Goal: Task Accomplishment & Management: Complete application form

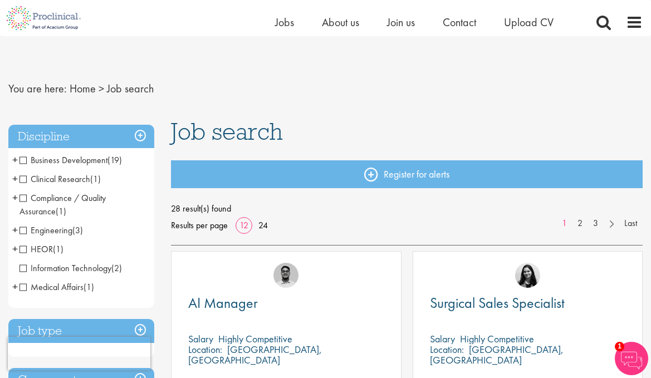
scroll to position [111, 0]
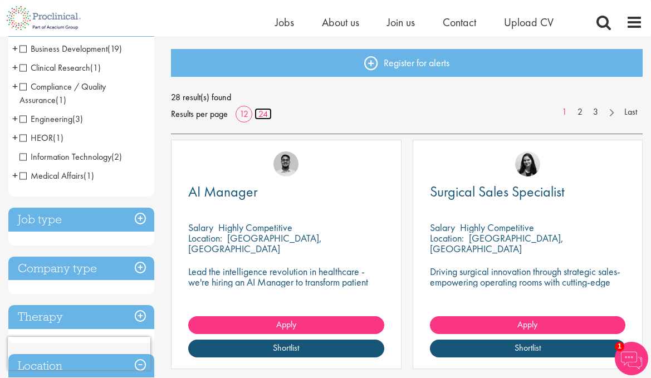
click at [266, 115] on link "24" at bounding box center [262, 114] width 17 height 12
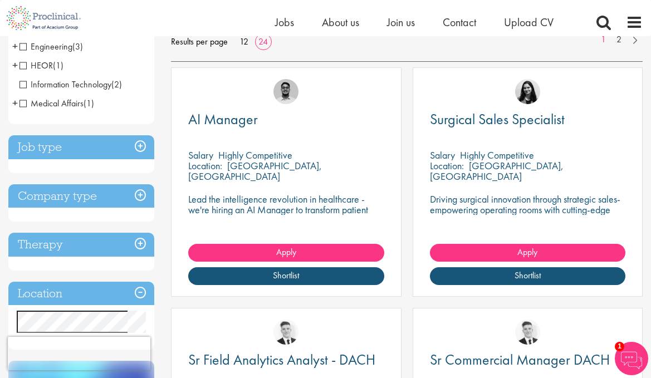
scroll to position [167, 0]
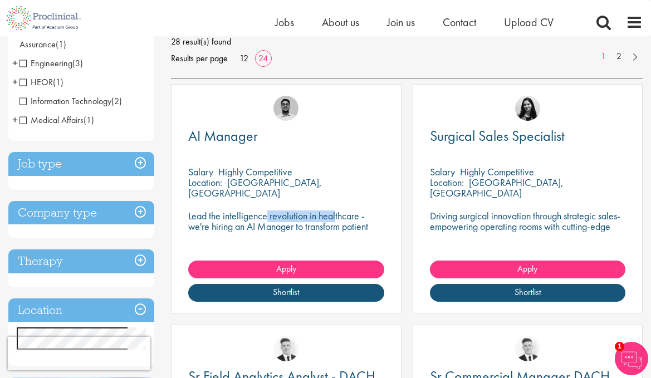
drag, startPoint x: 189, startPoint y: 214, endPoint x: 259, endPoint y: 215, distance: 69.6
click at [259, 215] on p "Lead the intelligence revolution in healthcare - we're hiring an AI Manager to …" at bounding box center [285, 226] width 195 height 32
click at [293, 221] on p "Lead the intelligence revolution in healthcare - we're hiring an AI Manager to …" at bounding box center [285, 226] width 195 height 32
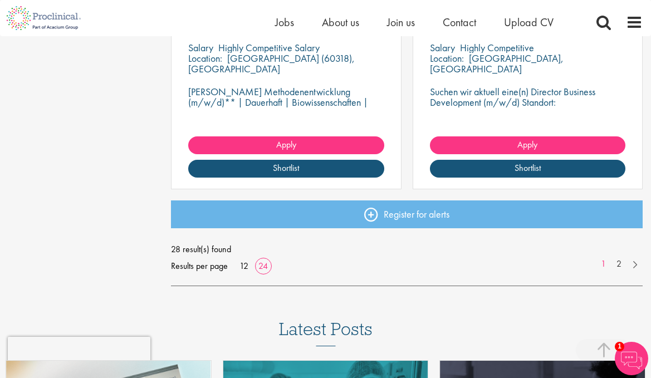
scroll to position [2951, 0]
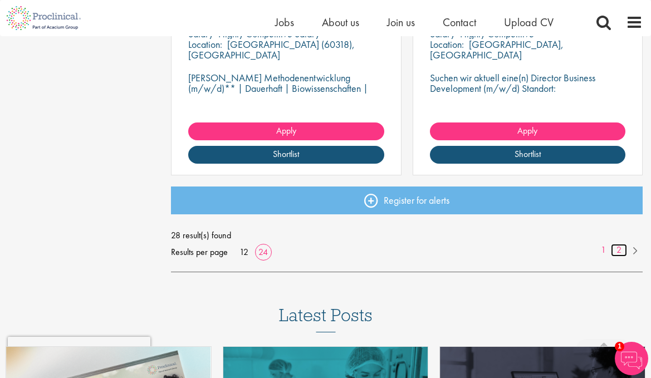
click at [619, 248] on link "2" at bounding box center [619, 250] width 16 height 13
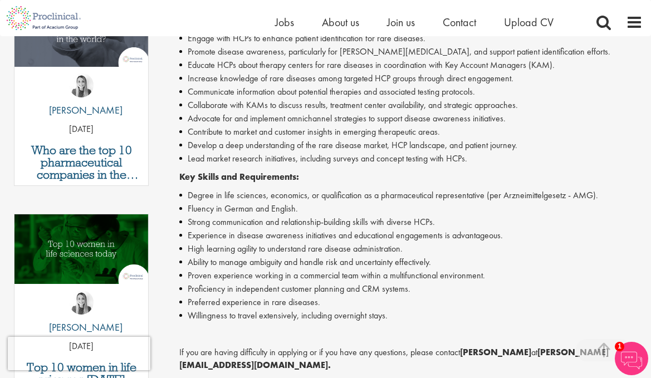
scroll to position [390, 0]
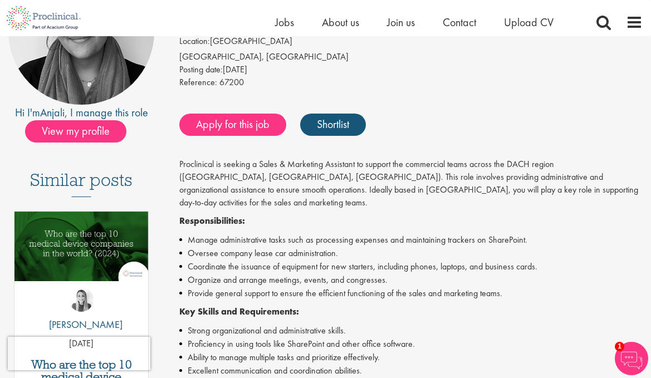
scroll to position [167, 0]
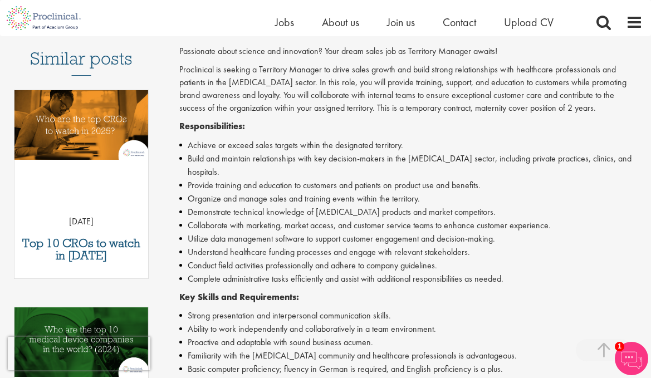
scroll to position [390, 0]
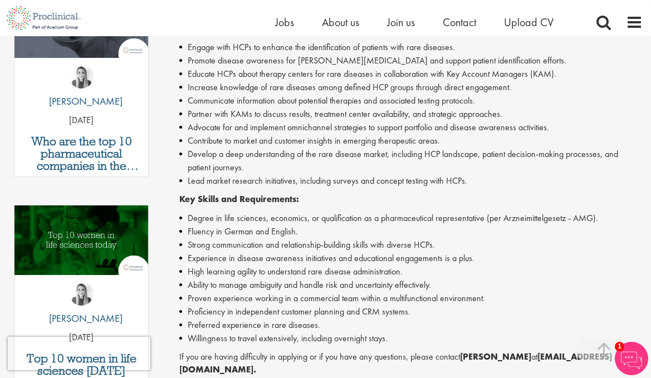
scroll to position [390, 0]
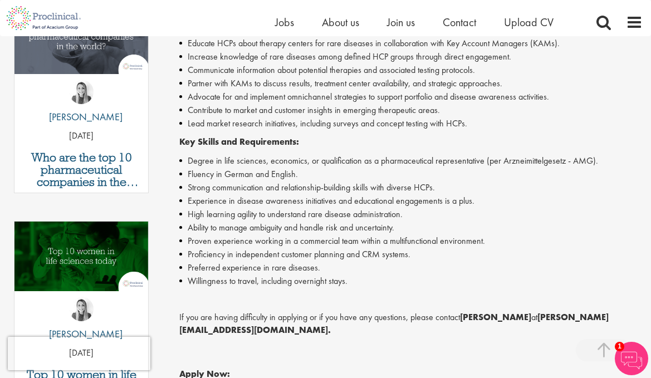
scroll to position [390, 0]
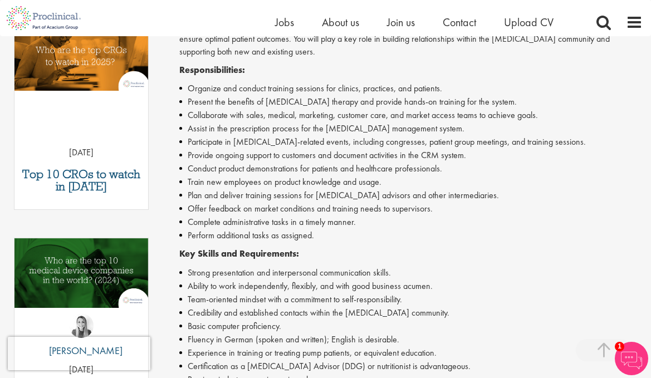
scroll to position [501, 0]
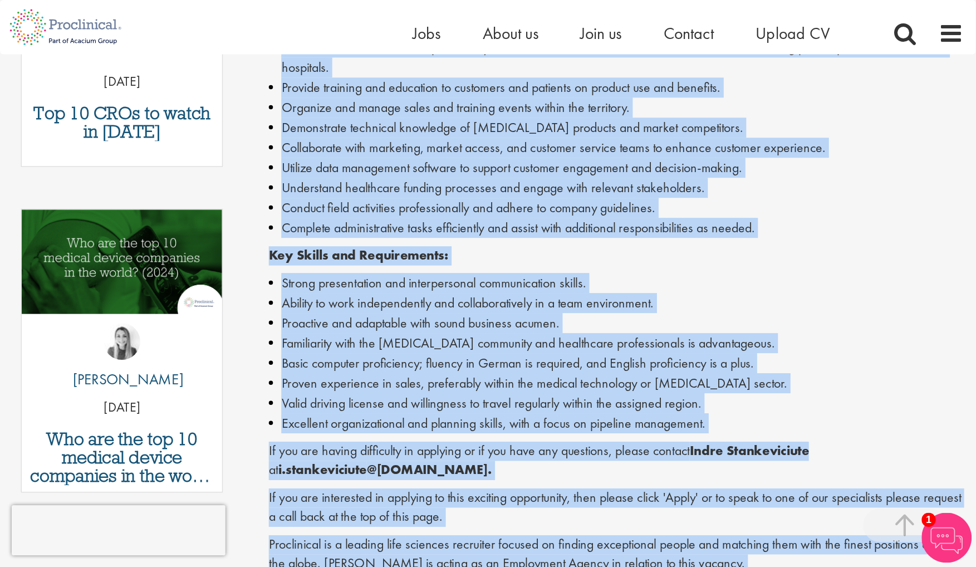
scroll to position [668, 0]
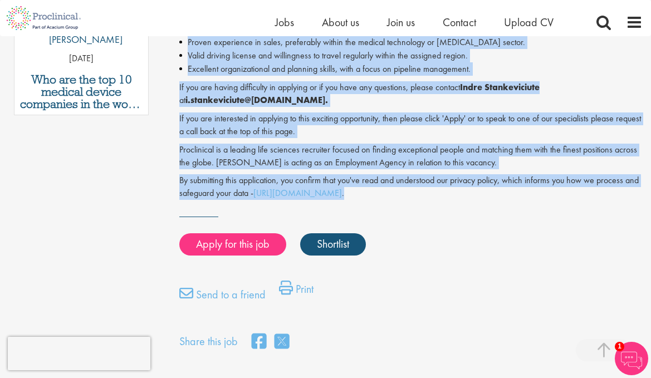
drag, startPoint x: 179, startPoint y: 79, endPoint x: 486, endPoint y: 159, distance: 316.6
copy div "Territory Manager - Nürnberg, Erlangen, Heidenheim, Ulm Salary: Highly Competit…"
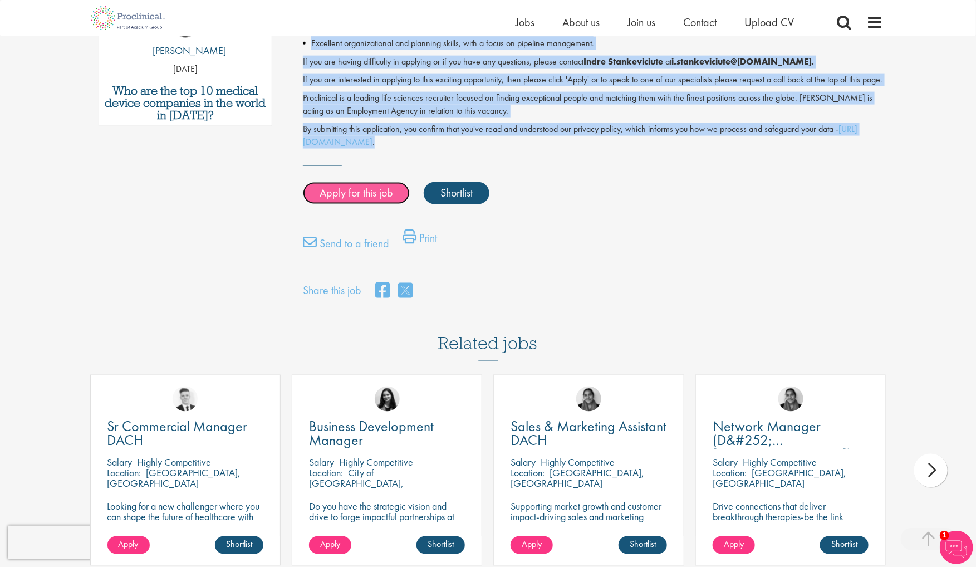
click at [323, 182] on link "Apply for this job" at bounding box center [356, 193] width 107 height 22
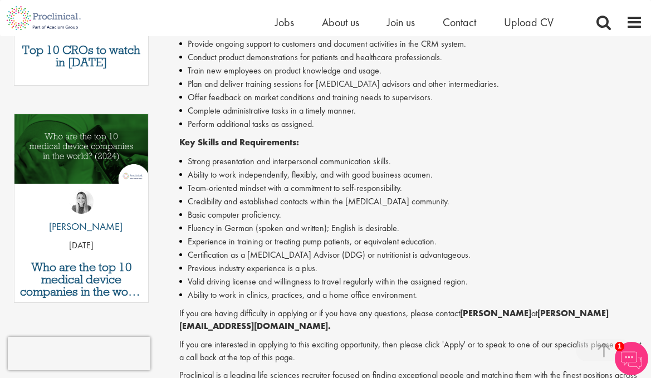
scroll to position [501, 0]
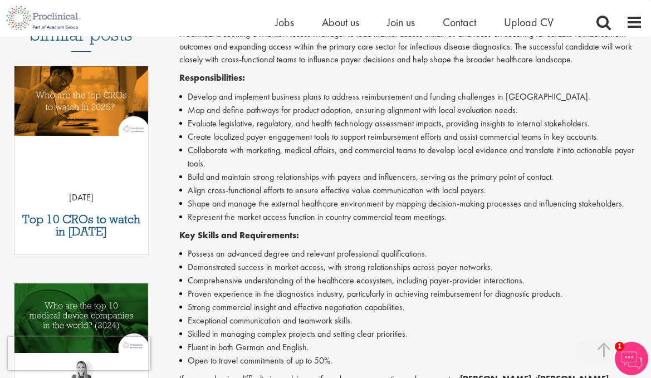
scroll to position [390, 0]
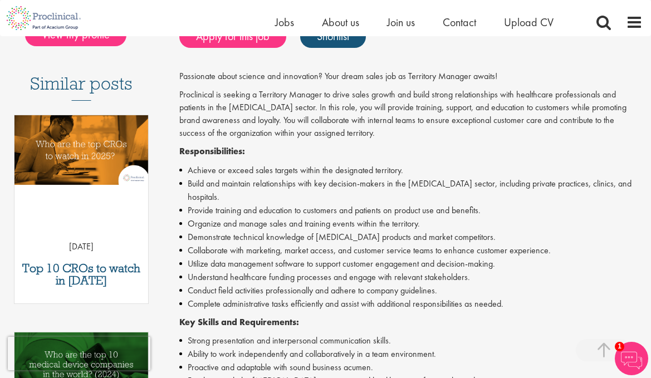
scroll to position [501, 0]
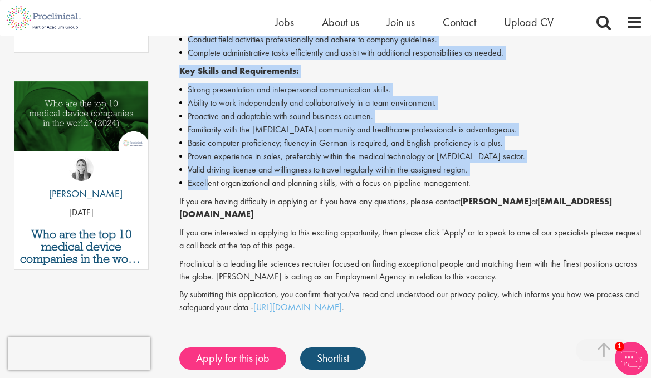
scroll to position [557, 0]
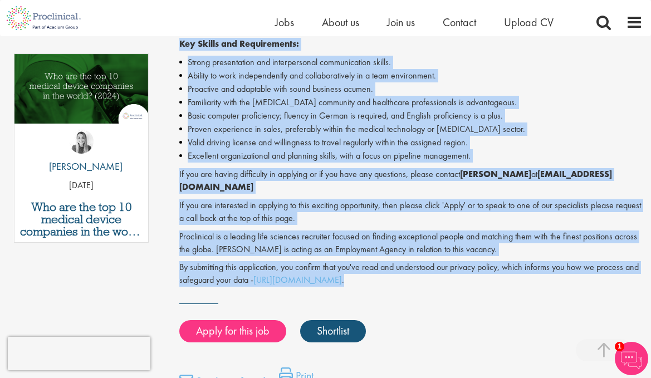
drag, startPoint x: 185, startPoint y: 147, endPoint x: 464, endPoint y: 230, distance: 291.0
click at [464, 230] on div "Territory Manager - [GEOGRAPHIC_DATA], [GEOGRAPHIC_DATA] Salary: Highly Competi…" at bounding box center [407, 3] width 488 height 871
copy div "Territory Manager - [GEOGRAPHIC_DATA], [GEOGRAPHIC_DATA] Salary: Highly Competi…"
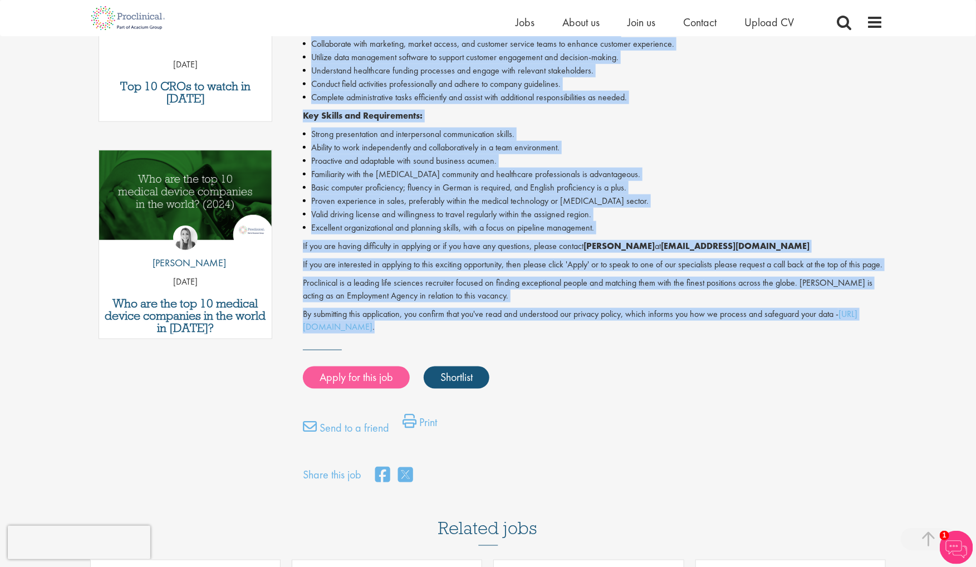
scroll to position [473, 0]
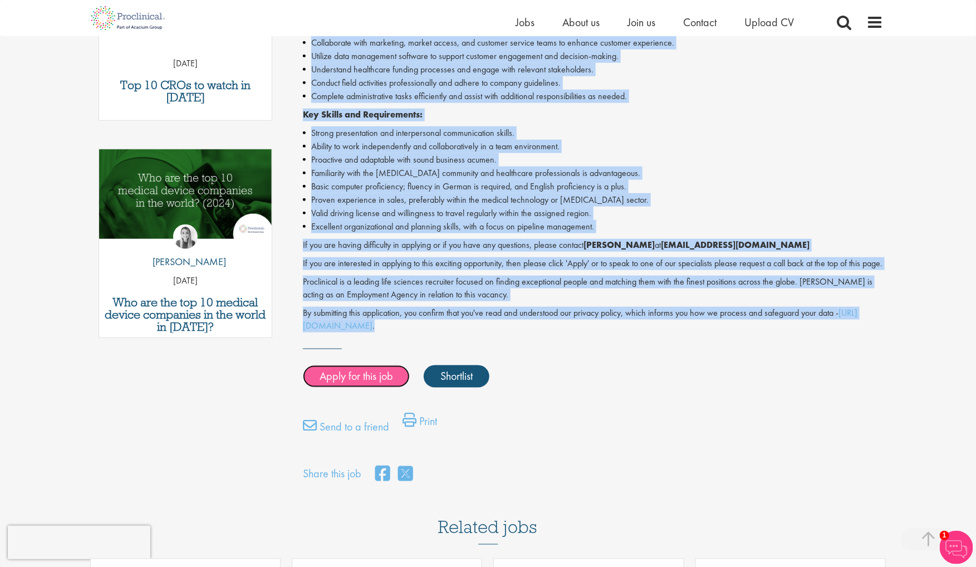
click at [355, 365] on link "Apply for this job" at bounding box center [356, 376] width 107 height 22
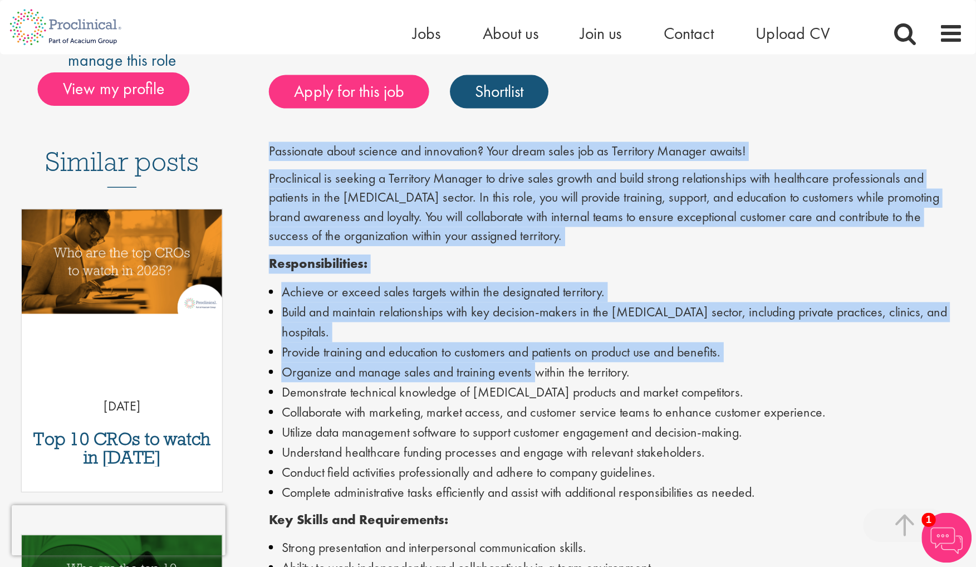
scroll to position [501, 0]
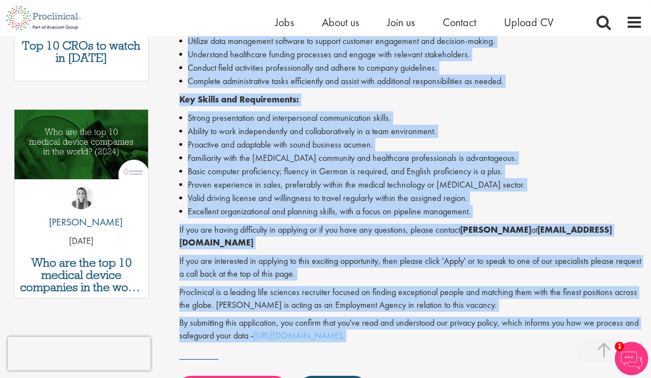
drag, startPoint x: 177, startPoint y: 148, endPoint x: 515, endPoint y: 296, distance: 369.2
click at [515, 296] on div "Territory Manager - Oberhausen, Münster Salary: Highly Competitive Job type: Pe…" at bounding box center [407, 59] width 488 height 871
copy div "Territory Manager - Oberhausen, Münster Salary: Highly Competitive Job type: Pe…"
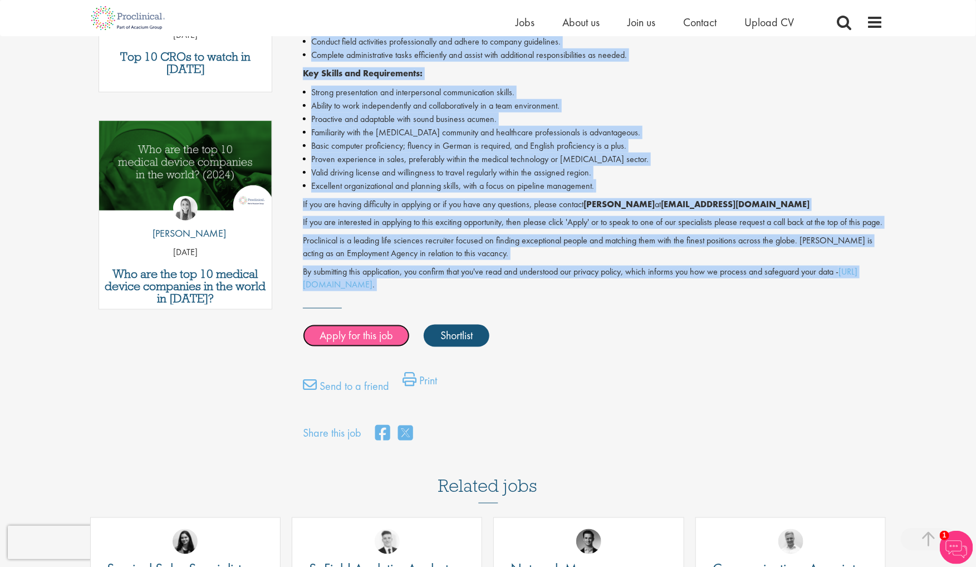
click at [386, 325] on link "Apply for this job" at bounding box center [356, 336] width 107 height 22
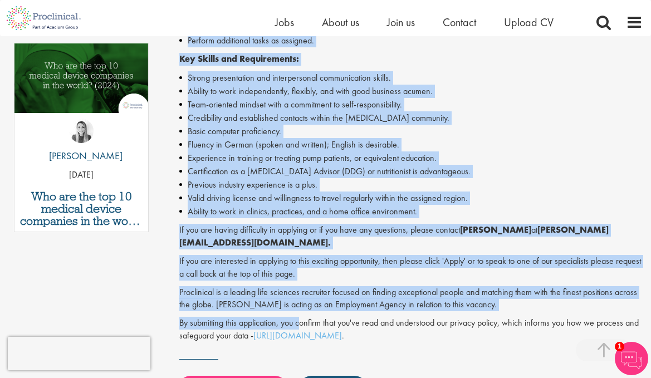
scroll to position [668, 0]
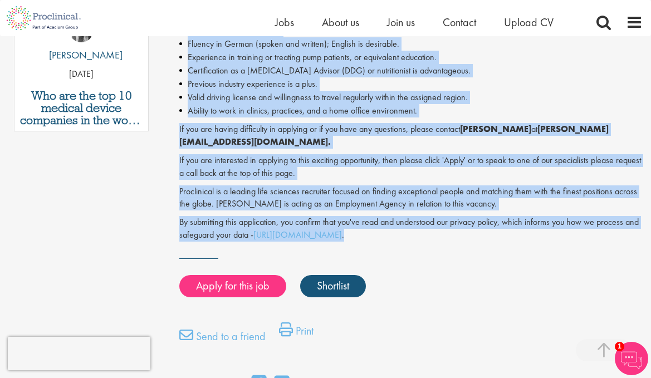
drag, startPoint x: 184, startPoint y: 150, endPoint x: 448, endPoint y: 227, distance: 274.9
copy div "Clinical Services Manager - [GEOGRAPHIC_DATA], [GEOGRAPHIC_DATA], [GEOGRAPHIC_D…"
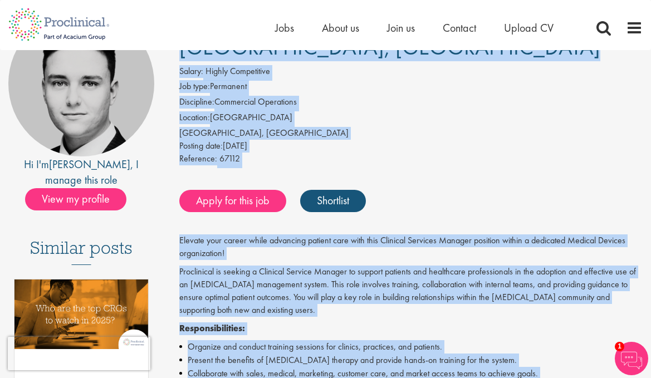
scroll to position [0, 0]
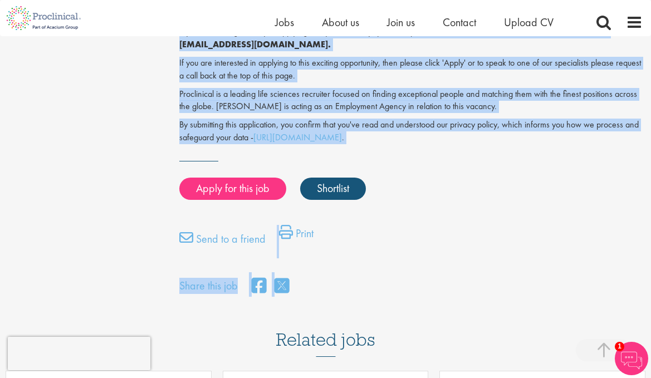
scroll to position [724, 0]
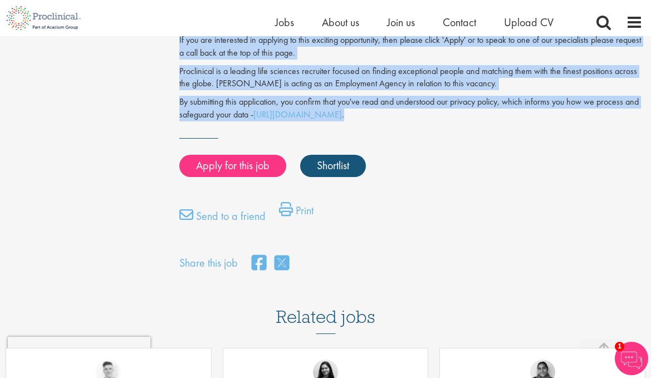
drag, startPoint x: 181, startPoint y: 151, endPoint x: 439, endPoint y: 106, distance: 261.8
copy div "Regional Sales Manager - [GEOGRAPHIC_DATA] Salary: Highly Competitive Job type:…"
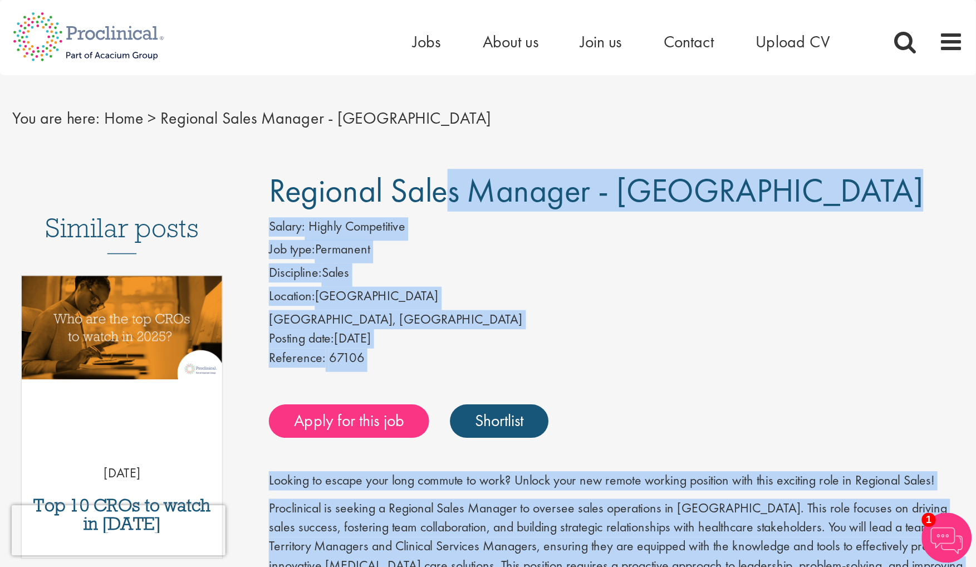
scroll to position [0, 0]
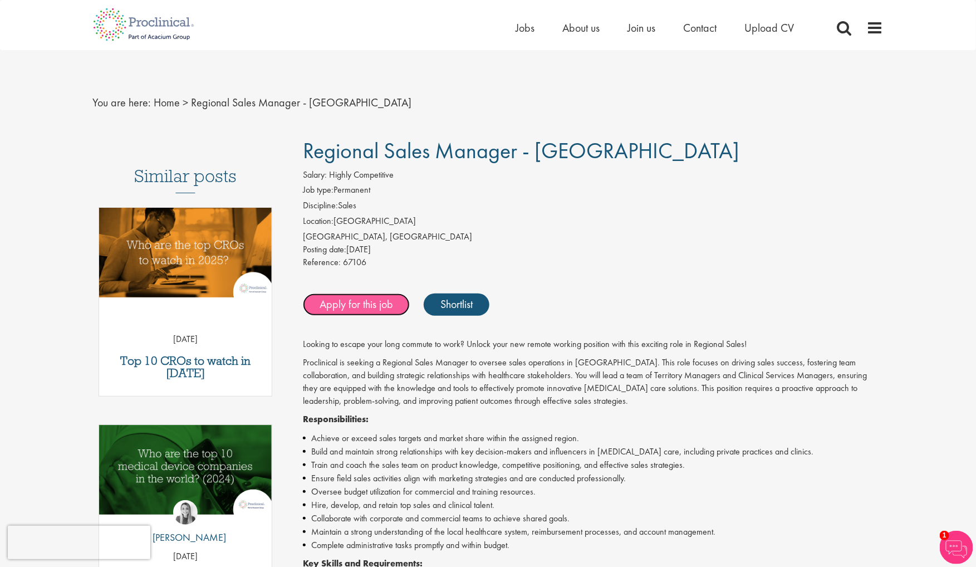
click at [349, 313] on link "Apply for this job" at bounding box center [356, 304] width 107 height 22
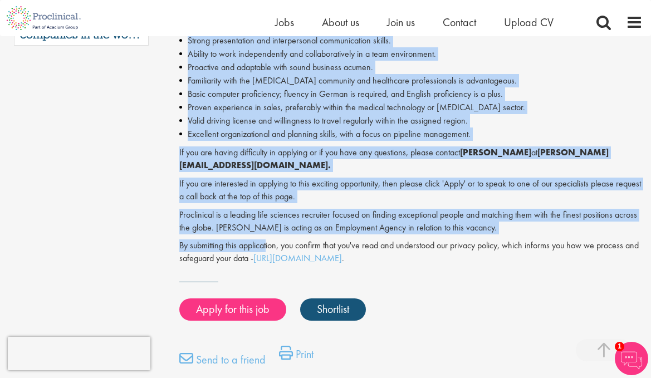
scroll to position [557, 0]
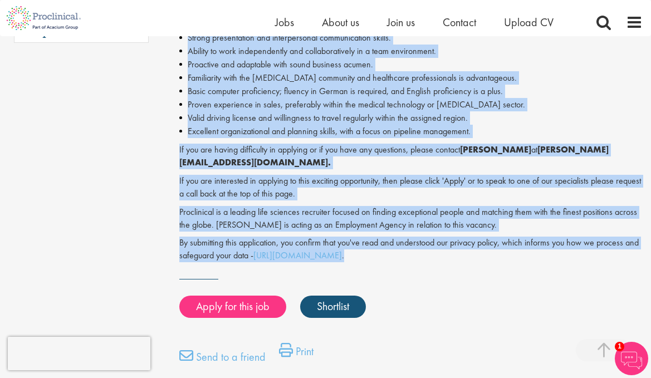
drag, startPoint x: 183, startPoint y: 152, endPoint x: 445, endPoint y: 231, distance: 273.2
copy div "Territory Manager - Hannover & Umgebung Salary: Highly Competitive Job type: Pe…"
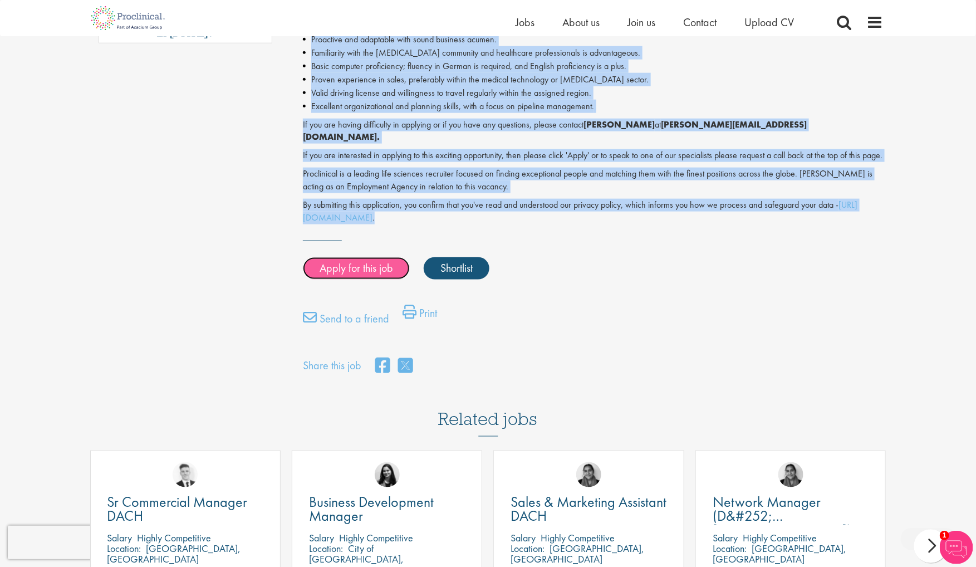
click at [354, 269] on link "Apply for this job" at bounding box center [356, 268] width 107 height 22
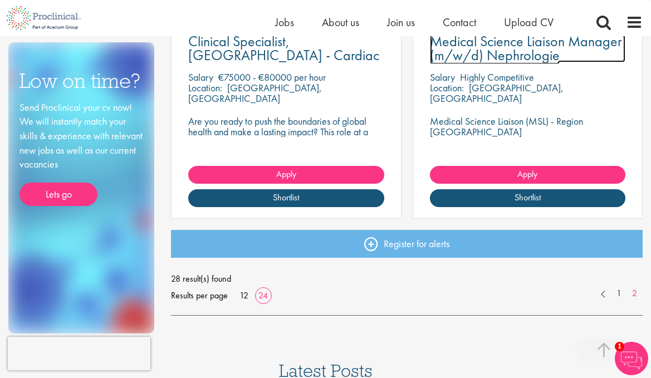
scroll to position [557, 0]
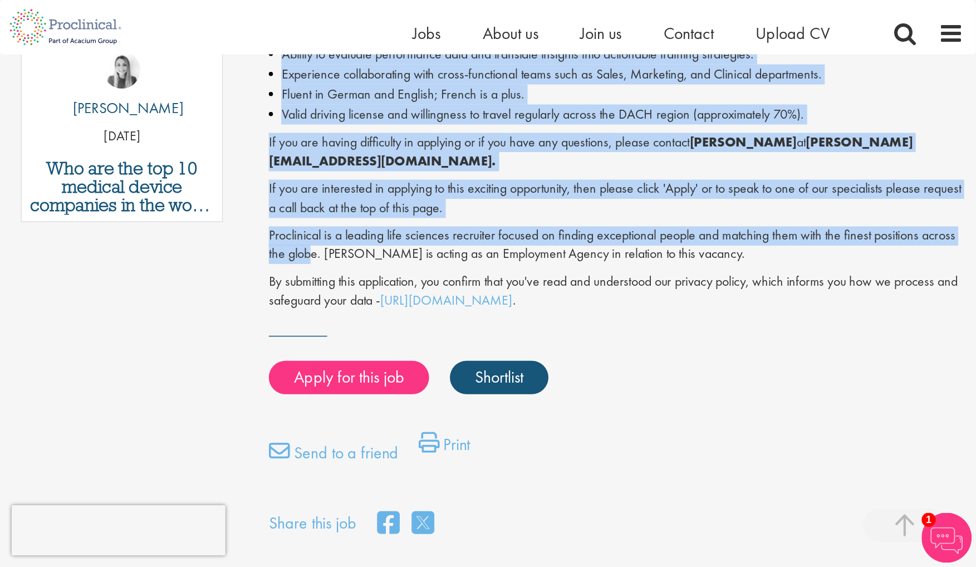
scroll to position [668, 0]
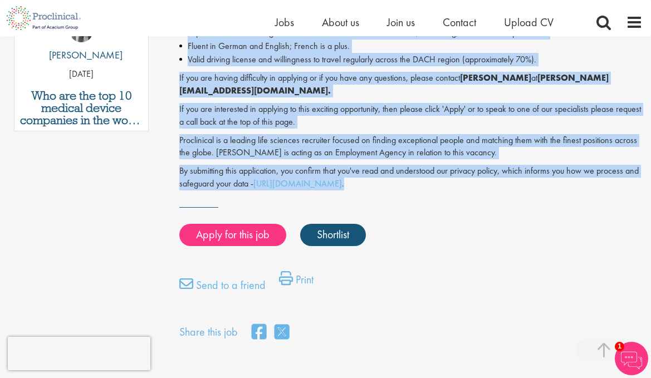
drag, startPoint x: 182, startPoint y: 147, endPoint x: 473, endPoint y: 170, distance: 292.7
copy div "Manager, Sales Training - DACH Salary: Highly Competitive Job type: Permanent D…"
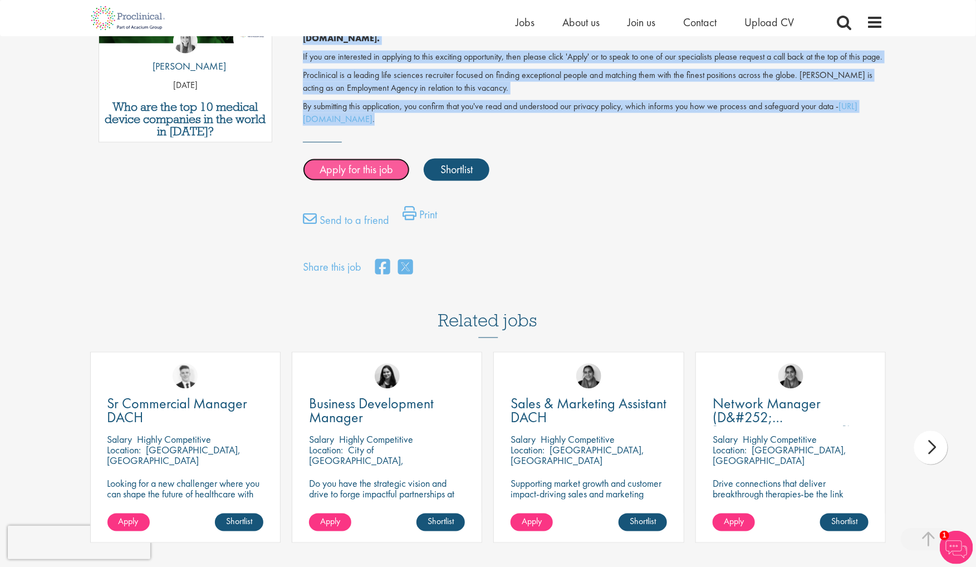
click at [328, 162] on link "Apply for this job" at bounding box center [356, 170] width 107 height 22
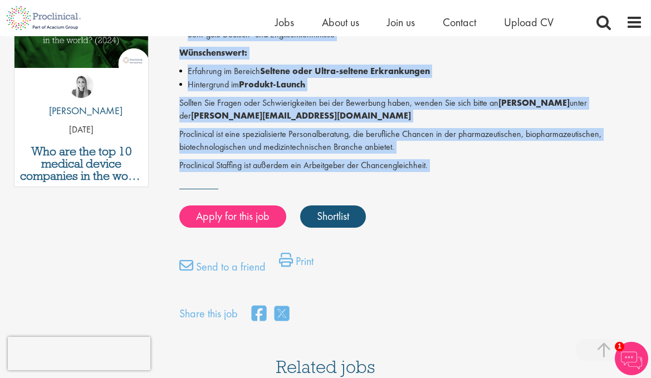
scroll to position [724, 0]
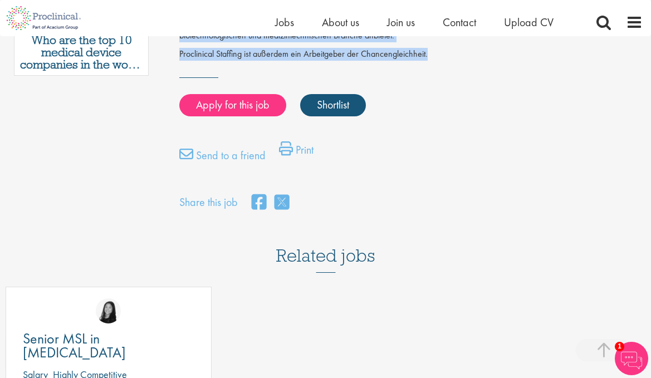
drag, startPoint x: 187, startPoint y: 151, endPoint x: 454, endPoint y: 51, distance: 285.4
copy div "Loremip Dolorsi Ametcon Adipisc (e/s/d) Eiusmodtemp Incidi: Utlabo Etdoloremag …"
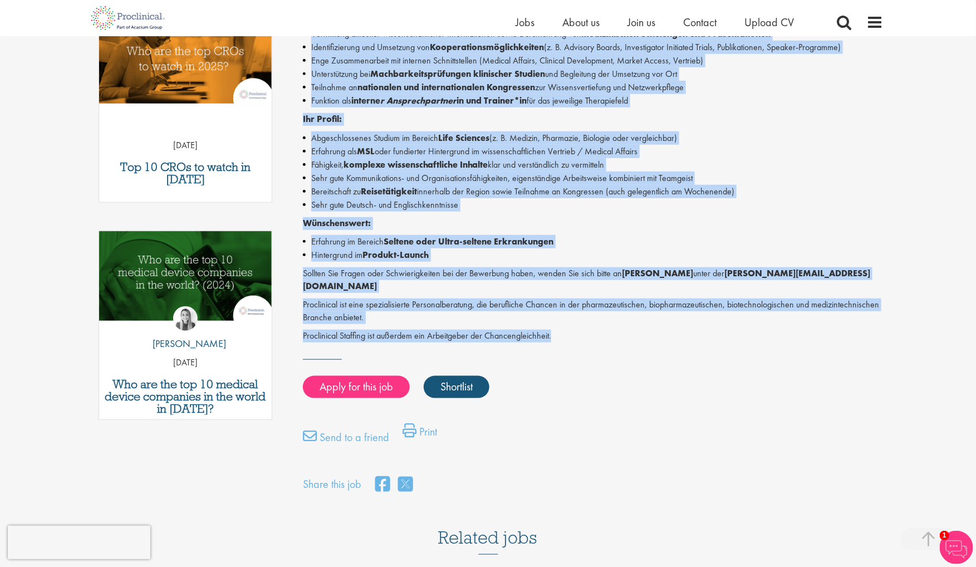
scroll to position [389, 0]
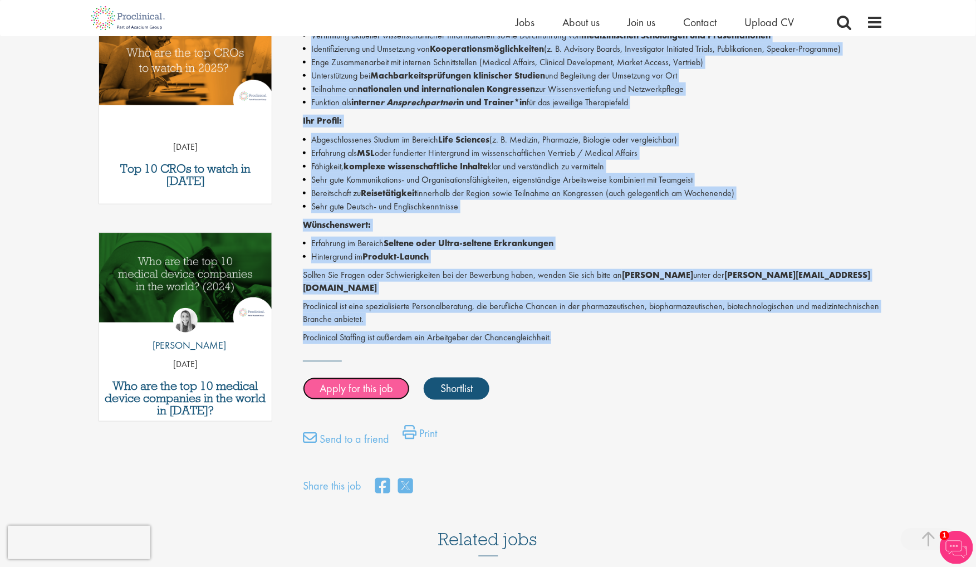
click at [350, 378] on link "Apply for this job" at bounding box center [356, 389] width 107 height 22
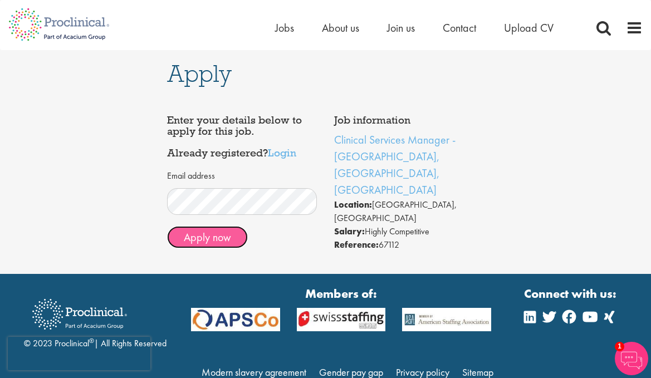
click at [223, 237] on button "Apply now" at bounding box center [207, 237] width 81 height 22
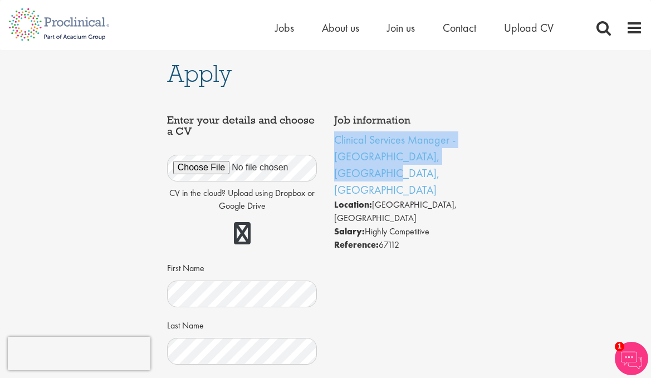
drag, startPoint x: 475, startPoint y: 161, endPoint x: 330, endPoint y: 148, distance: 146.0
click at [330, 148] on div "Job information Clinical Services Manager - Stuttgart, Karlsruhe, Freiburg Loca…" at bounding box center [409, 183] width 167 height 148
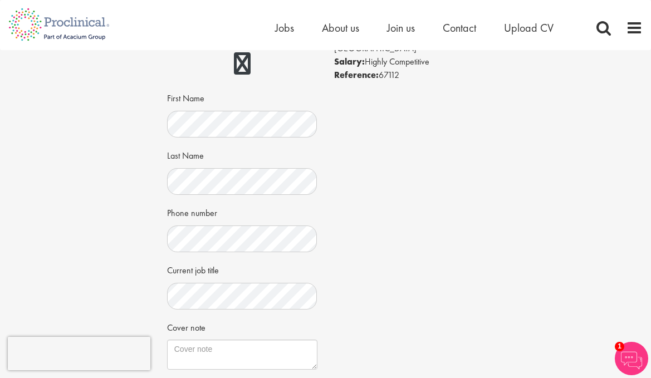
scroll to position [278, 0]
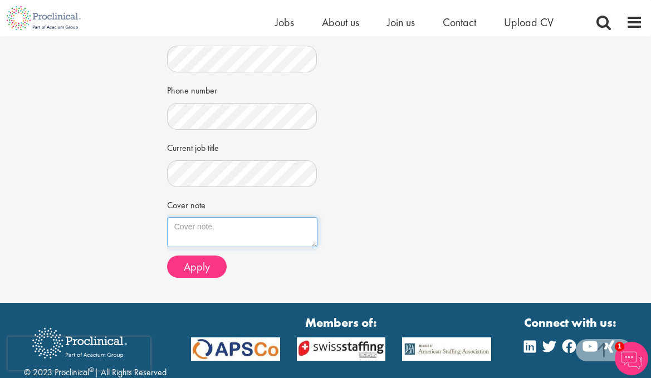
click at [276, 229] on textarea "Cover note" at bounding box center [242, 232] width 150 height 30
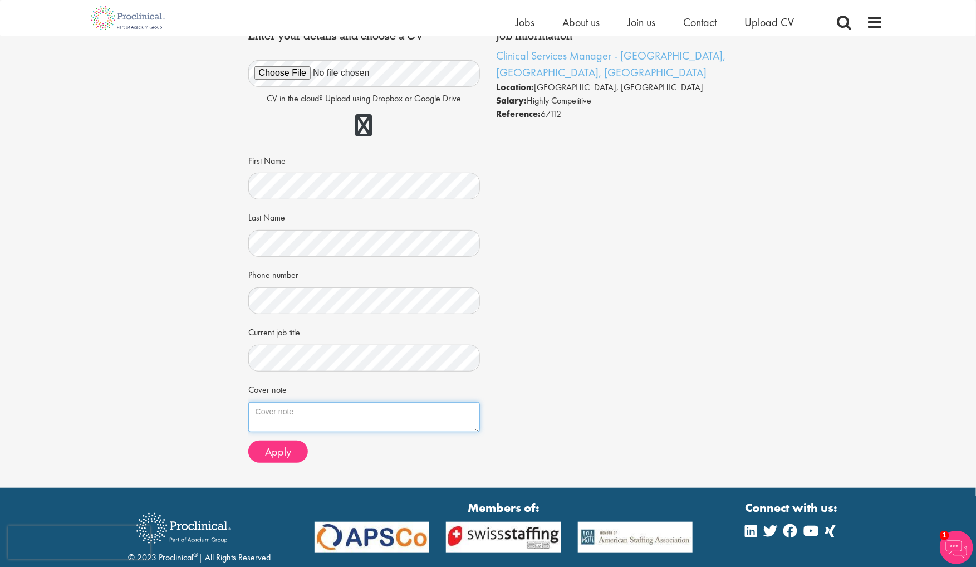
scroll to position [0, 0]
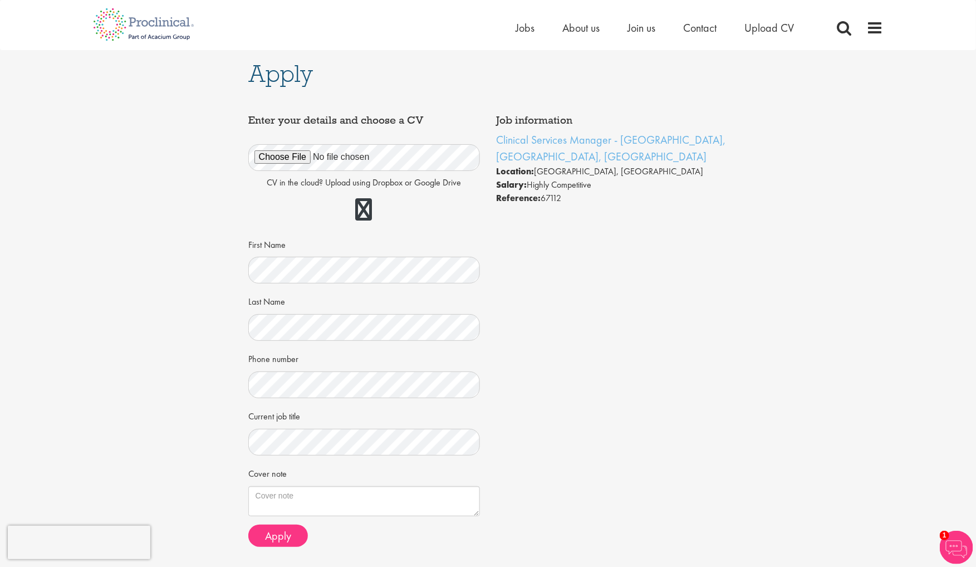
drag, startPoint x: 921, startPoint y: 389, endPoint x: 889, endPoint y: 389, distance: 32.3
click at [650, 378] on div "Apply Job information Clinical Services Manager - Stuttgart, Karlsruhe, Freibur…" at bounding box center [488, 311] width 993 height 522
click at [317, 378] on textarea "Cover note" at bounding box center [364, 501] width 232 height 30
paste textarea "Dear Hiring Team, I am very interested in the Clinical Services Manager role as…"
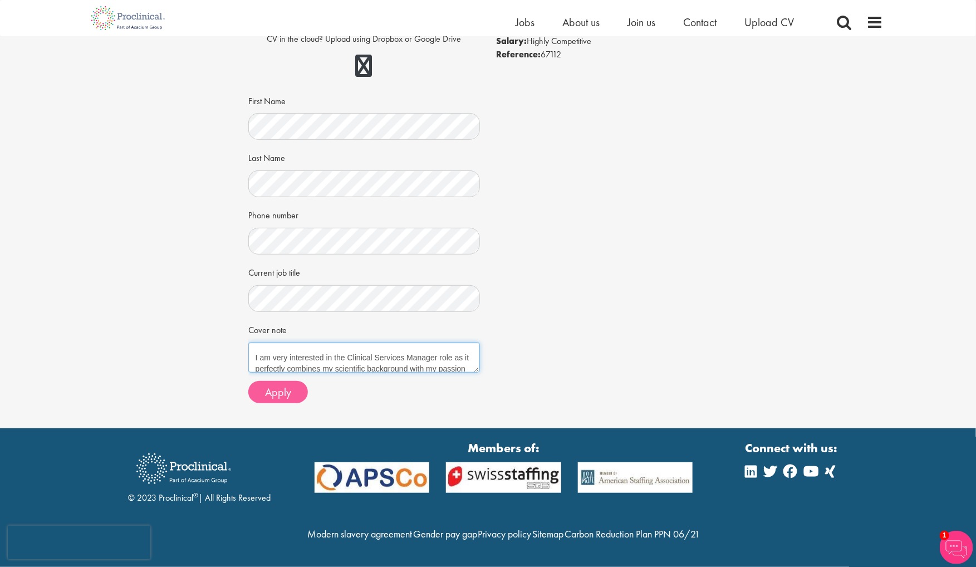
scroll to position [154, 0]
type textarea "Dear Hiring Team, I am very interested in the Clinical Services Manager role as…"
click at [281, 378] on span "Apply" at bounding box center [278, 392] width 26 height 14
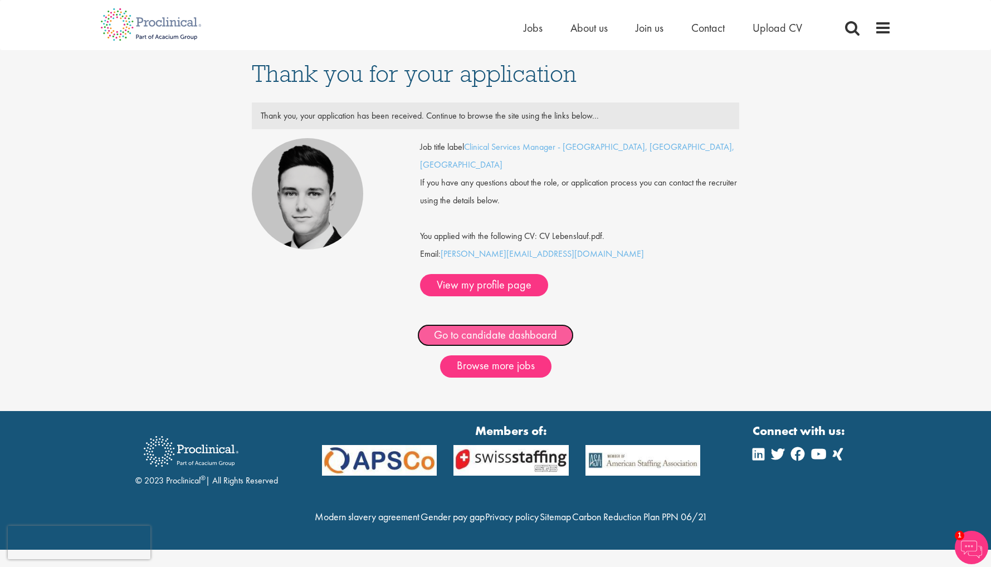
click at [493, 324] on link "Go to candidate dashboard" at bounding box center [495, 335] width 156 height 22
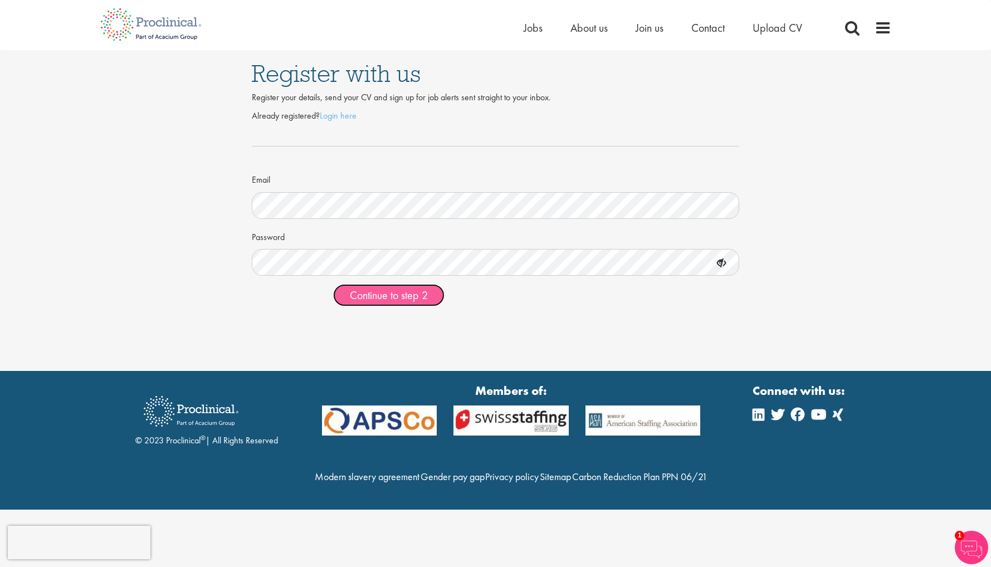
click at [414, 299] on span "Continue to step 2" at bounding box center [389, 295] width 78 height 14
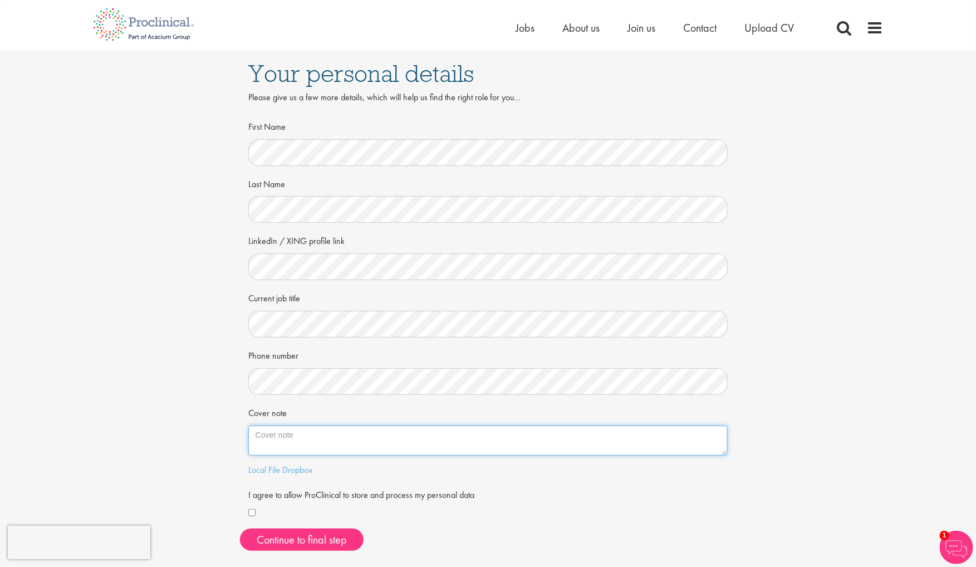
click at [487, 439] on textarea "Cover note" at bounding box center [488, 440] width 480 height 30
paste textarea "[DOMAIN_NAME][URL]"
type textarea "[DOMAIN_NAME][URL]"
drag, startPoint x: 463, startPoint y: 440, endPoint x: 179, endPoint y: 414, distance: 285.1
click at [179, 414] on div "Your personal details Please give us a few more details, which will help us fin…" at bounding box center [488, 304] width 993 height 509
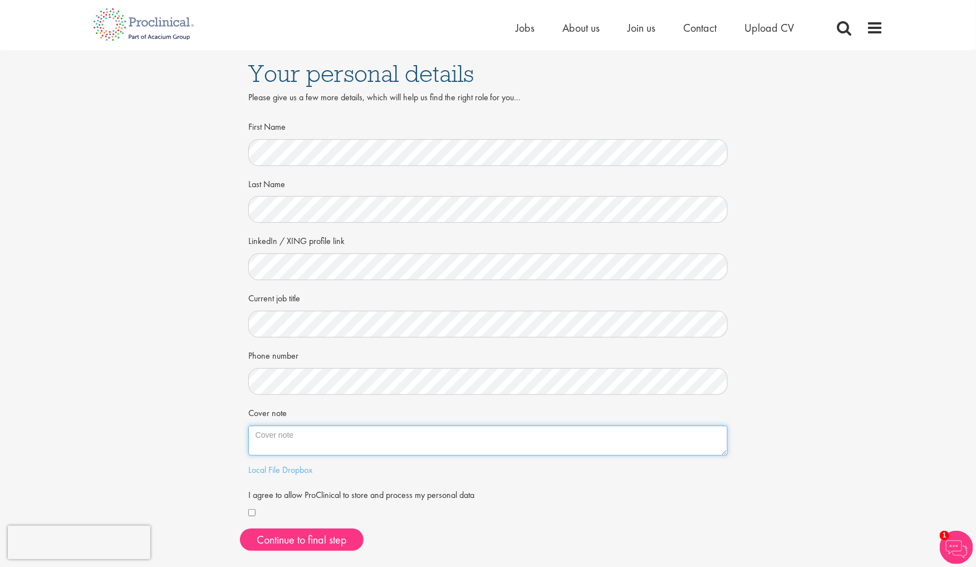
paste textarea "Dear Hiring Team, I am very interested in the Clinical Services Manager role as…"
click at [371, 440] on textarea "Dear Hiring Team, I am very interested in the Clinical Services Manager role as…" at bounding box center [488, 440] width 480 height 30
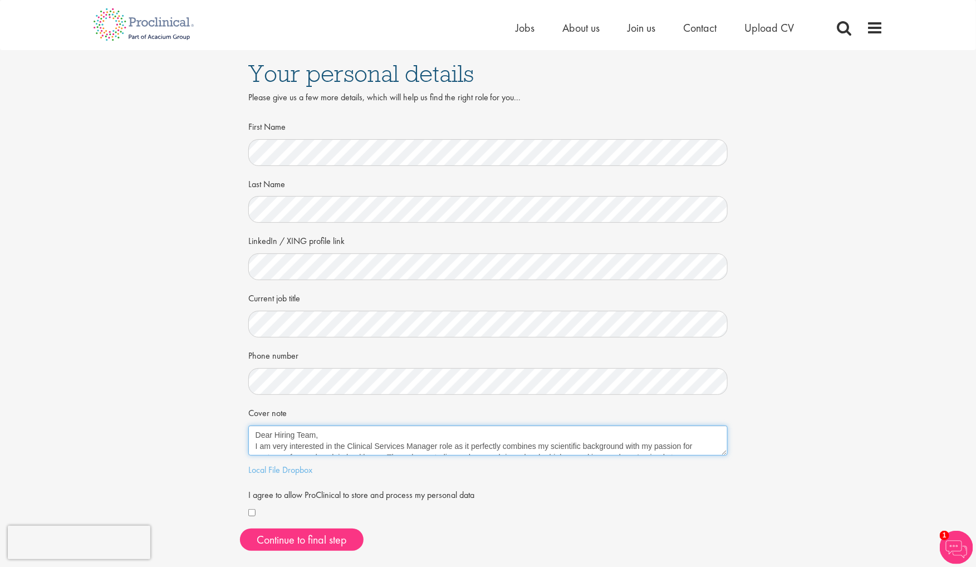
scroll to position [77, 0]
type textarea "Dear Hiring Team, I am very interested in the Clinical Services Manager role as…"
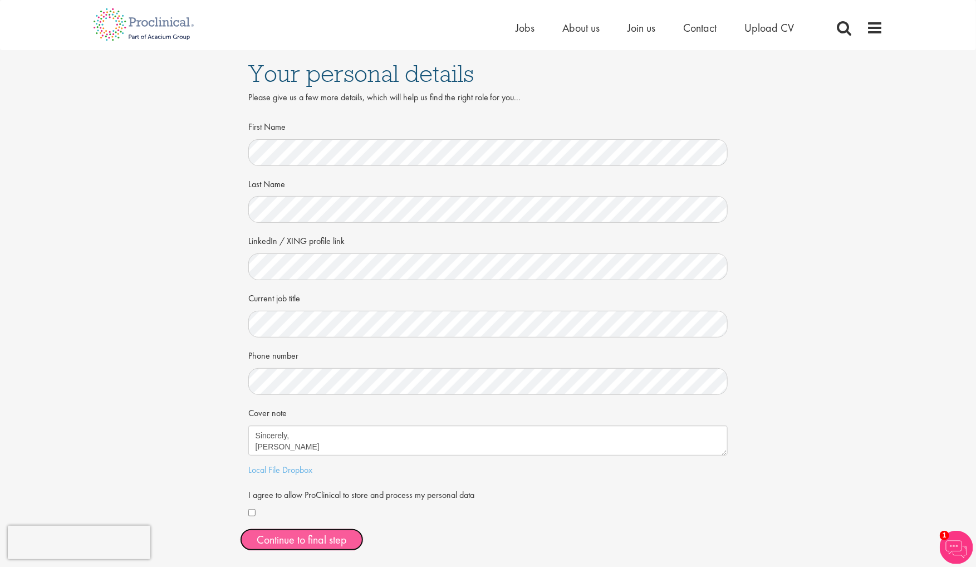
click at [337, 545] on button "Continue to final step" at bounding box center [302, 539] width 124 height 22
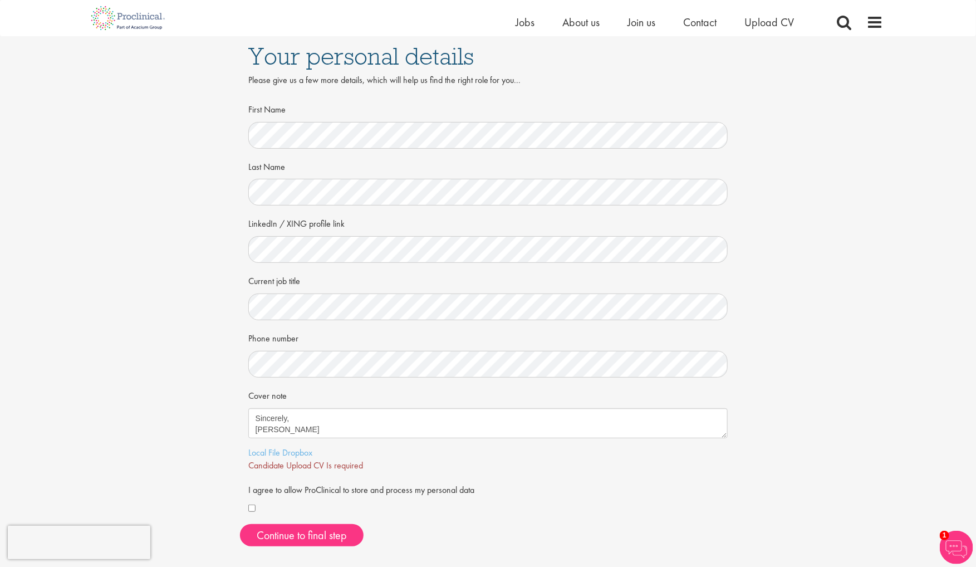
scroll to position [0, 0]
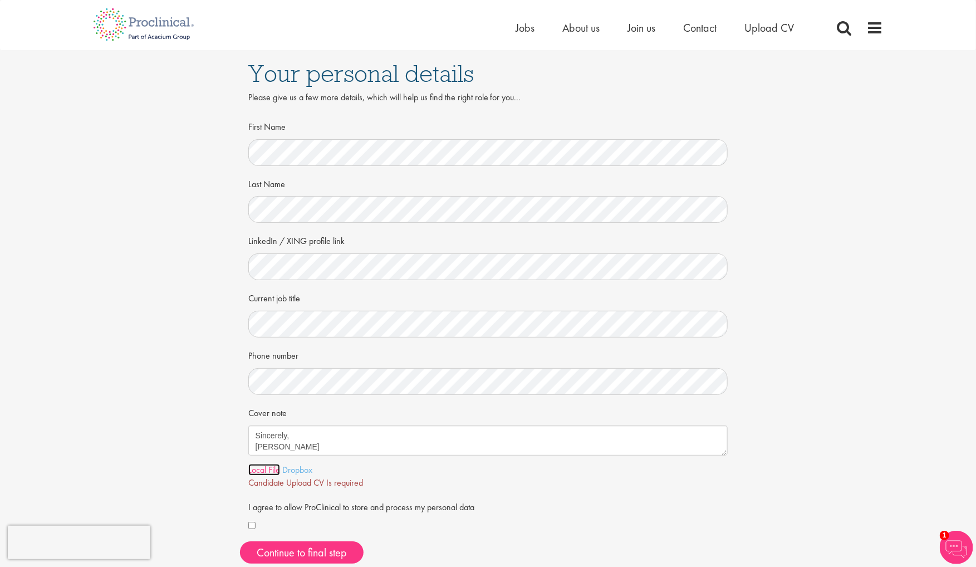
click at [263, 466] on link "Local File" at bounding box center [264, 470] width 32 height 12
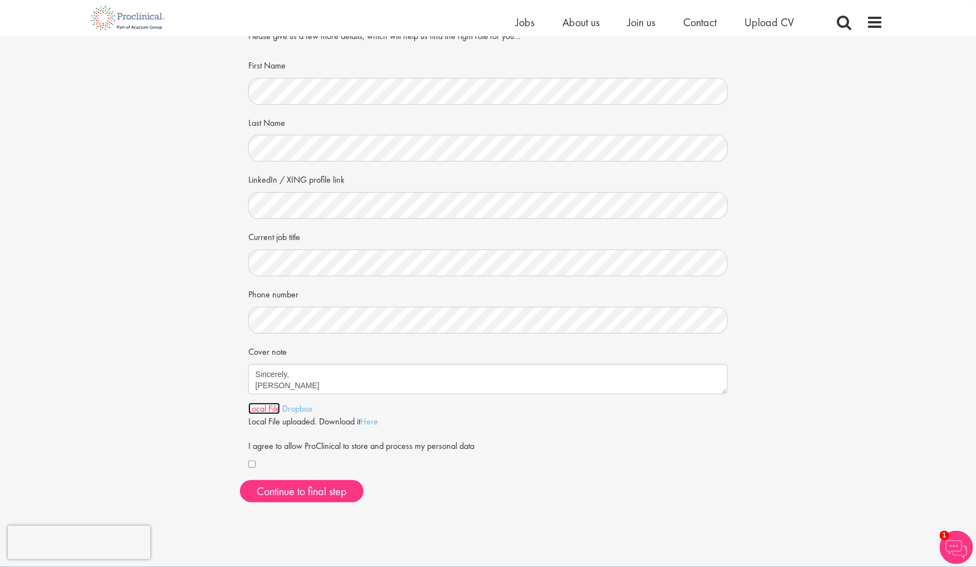
scroll to position [84, 0]
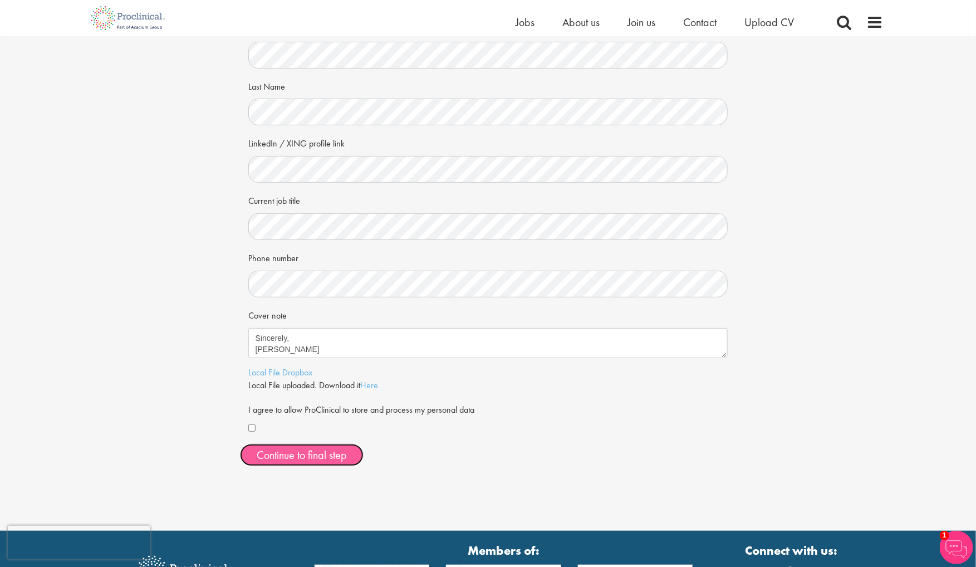
click at [293, 452] on span "Continue to final step" at bounding box center [302, 455] width 90 height 14
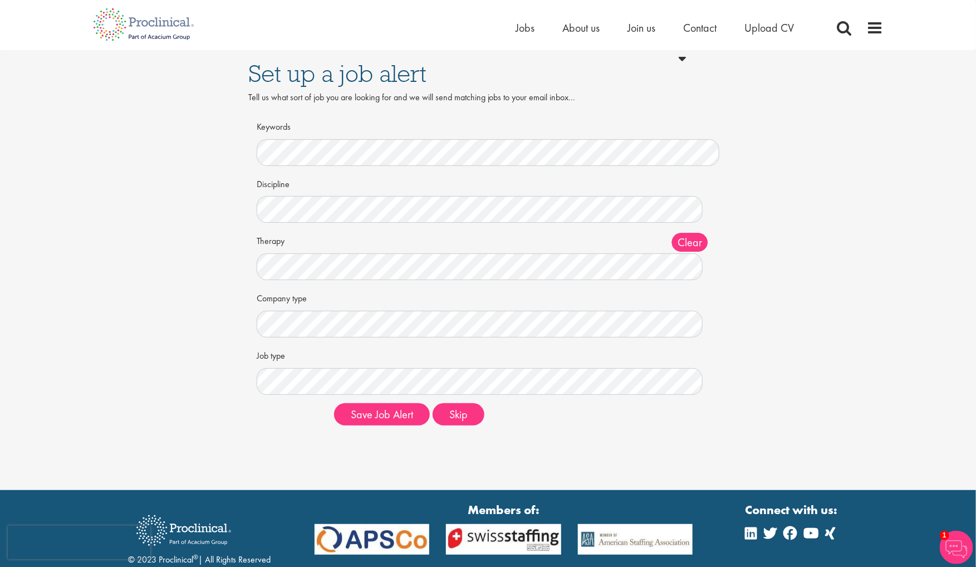
click at [306, 194] on div "Discipline Clear All Computer Science Data Science Recruitment Consultant Biome…" at bounding box center [488, 198] width 463 height 49
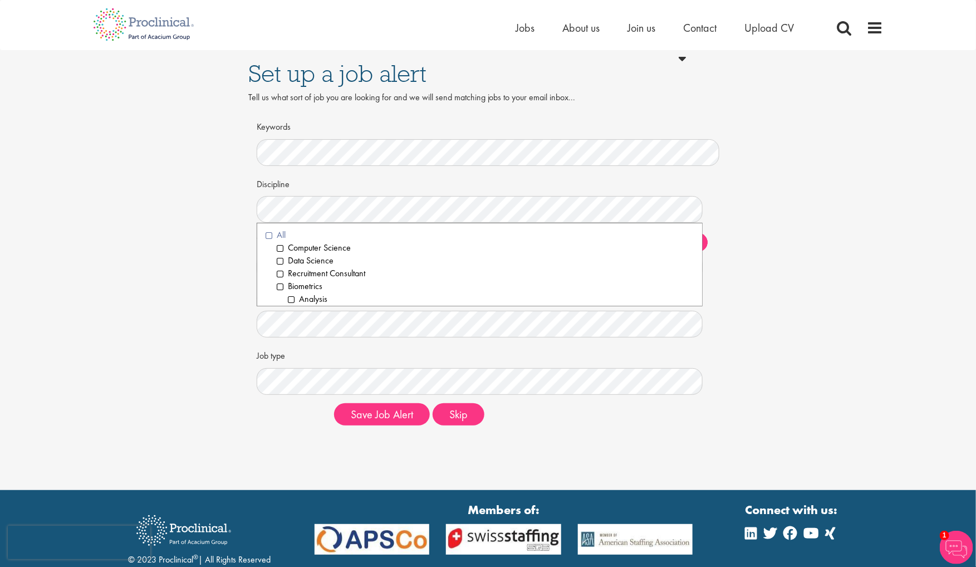
click at [279, 231] on li "All" at bounding box center [480, 235] width 429 height 13
click at [766, 207] on div "Set up a job alert Tell us what sort of job you are looking for and we will sen…" at bounding box center [488, 242] width 993 height 384
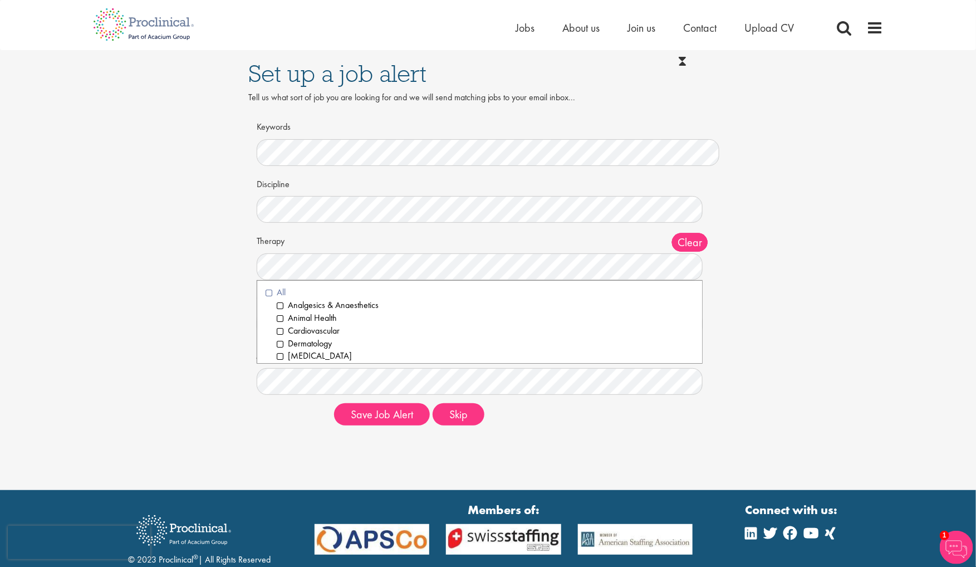
click at [288, 290] on li "All" at bounding box center [480, 292] width 429 height 13
click at [772, 219] on div "Set up a job alert Tell us what sort of job you are looking for and we will sen…" at bounding box center [488, 242] width 993 height 384
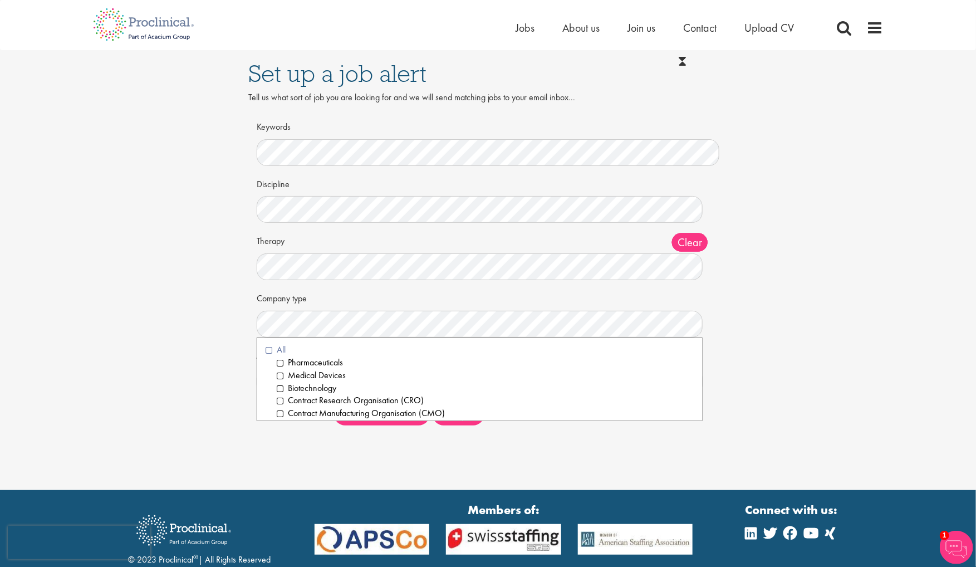
click at [314, 349] on li "All" at bounding box center [480, 350] width 429 height 13
click at [806, 252] on div "Set up a job alert Tell us what sort of job you are looking for and we will sen…" at bounding box center [488, 242] width 993 height 384
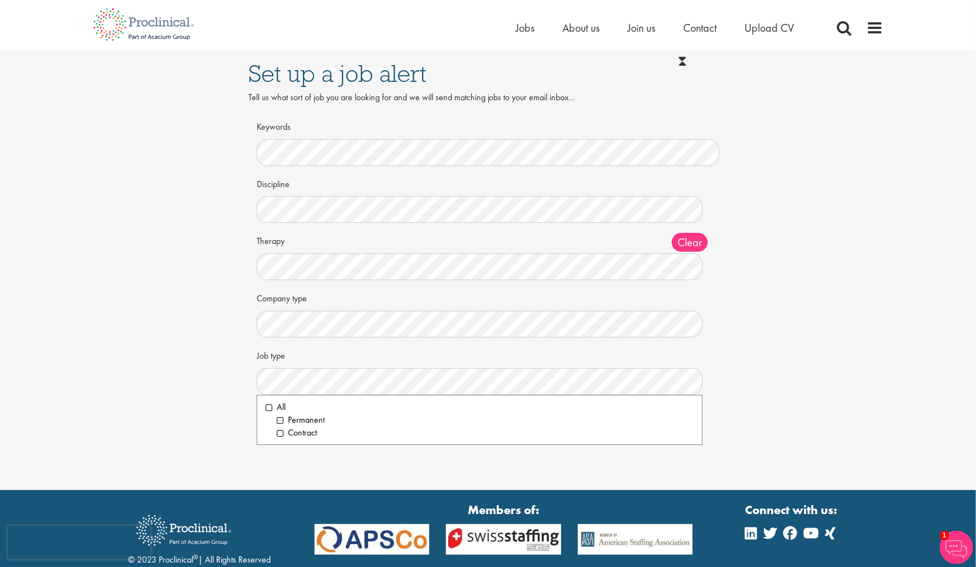
click at [281, 398] on ol "All Permanent Contract" at bounding box center [480, 420] width 447 height 51
click at [280, 406] on li "All" at bounding box center [480, 407] width 429 height 13
click at [818, 298] on div "Set up a job alert Tell us what sort of job you are looking for and we will sen…" at bounding box center [488, 242] width 993 height 384
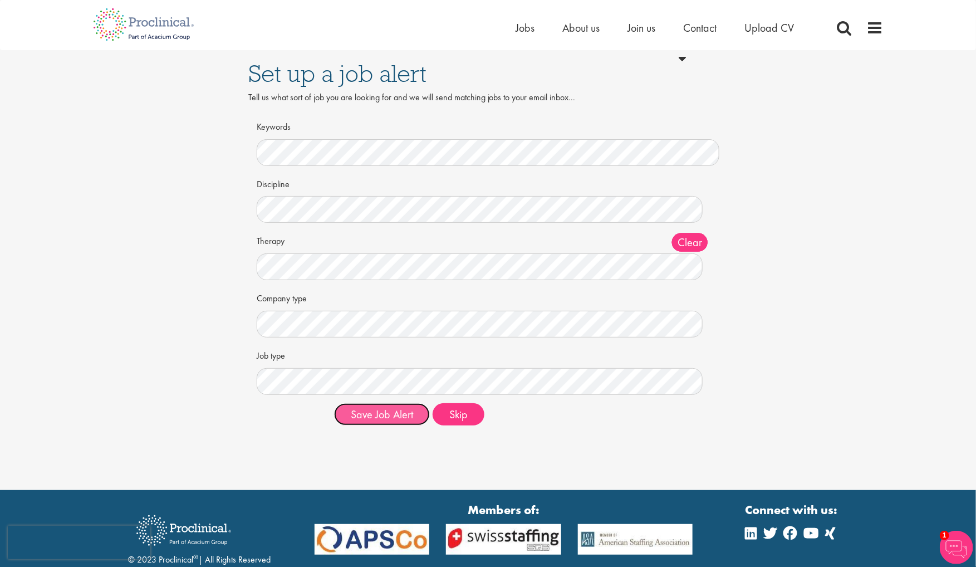
click at [393, 421] on button "Save Job Alert" at bounding box center [382, 414] width 96 height 22
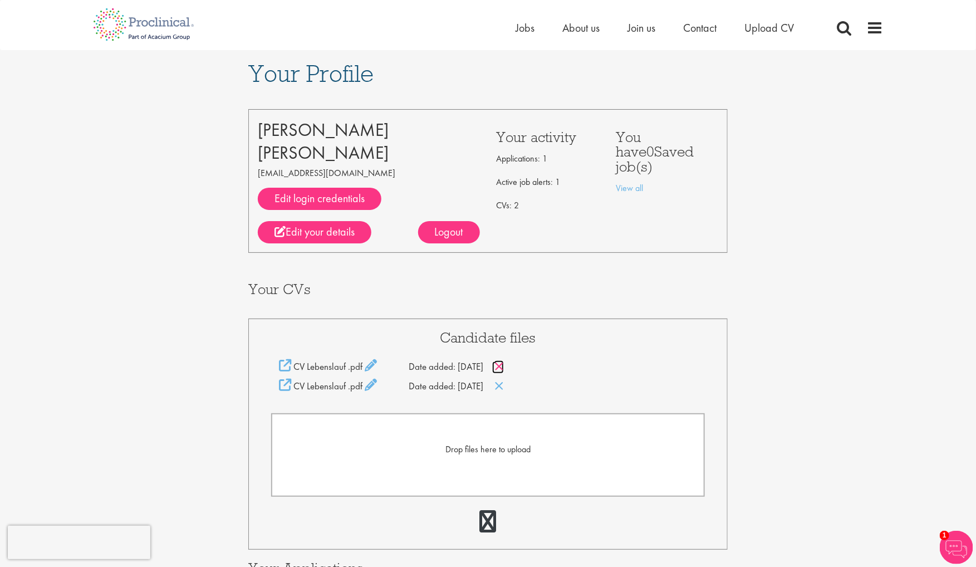
click at [504, 361] on icon at bounding box center [498, 366] width 9 height 12
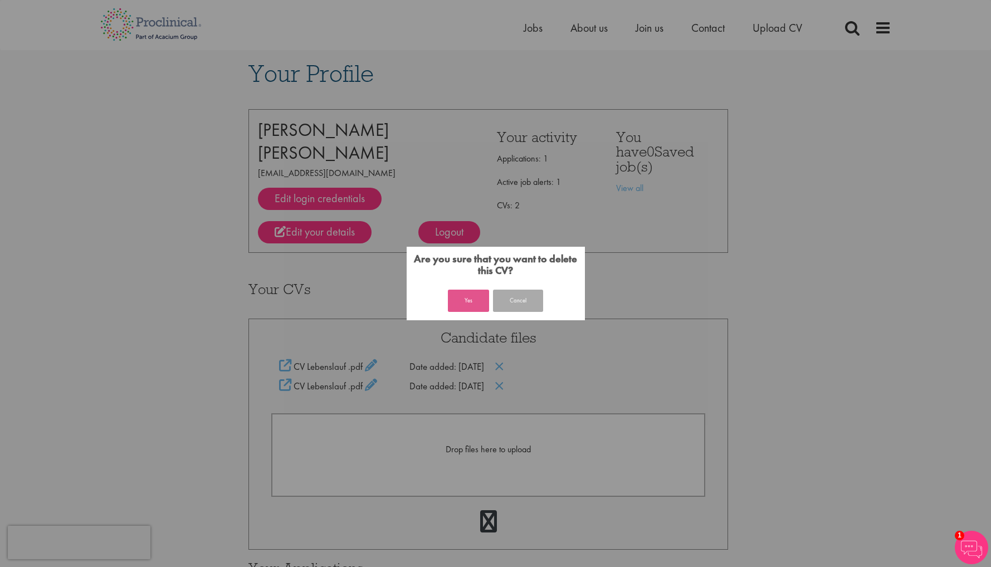
click at [474, 294] on button "Yes" at bounding box center [468, 301] width 41 height 22
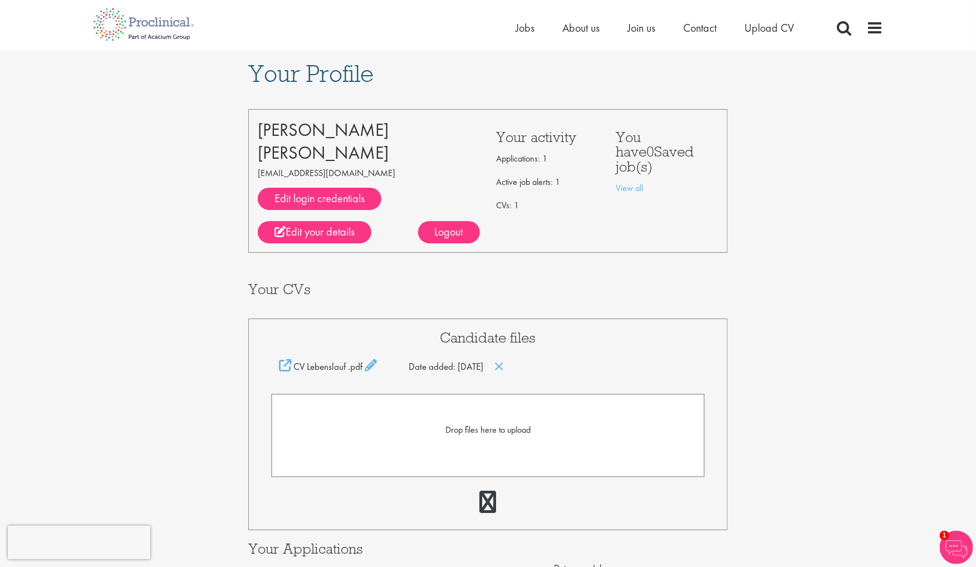
click at [488, 443] on form "Drop files here to upload" at bounding box center [488, 436] width 434 height 84
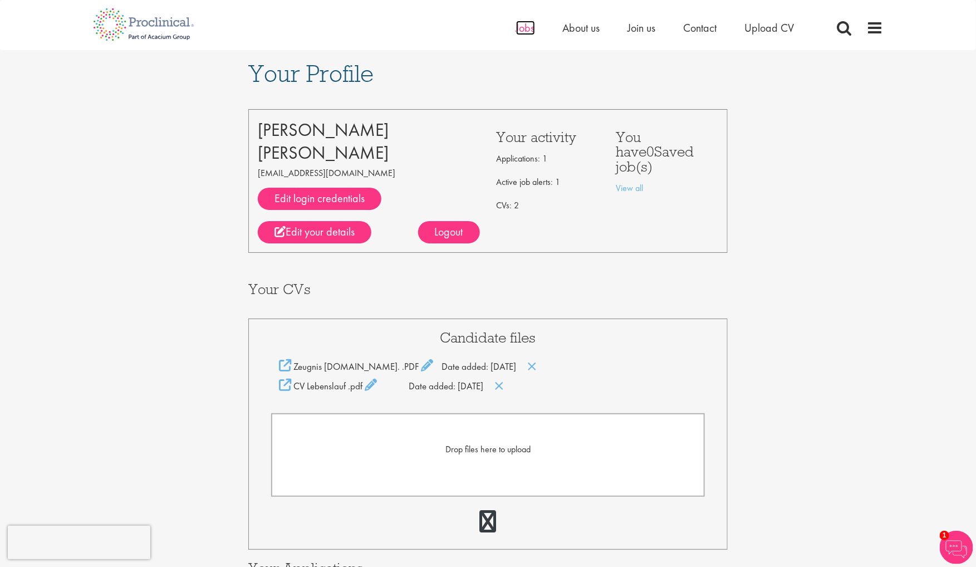
click at [530, 24] on span "Jobs" at bounding box center [525, 28] width 19 height 14
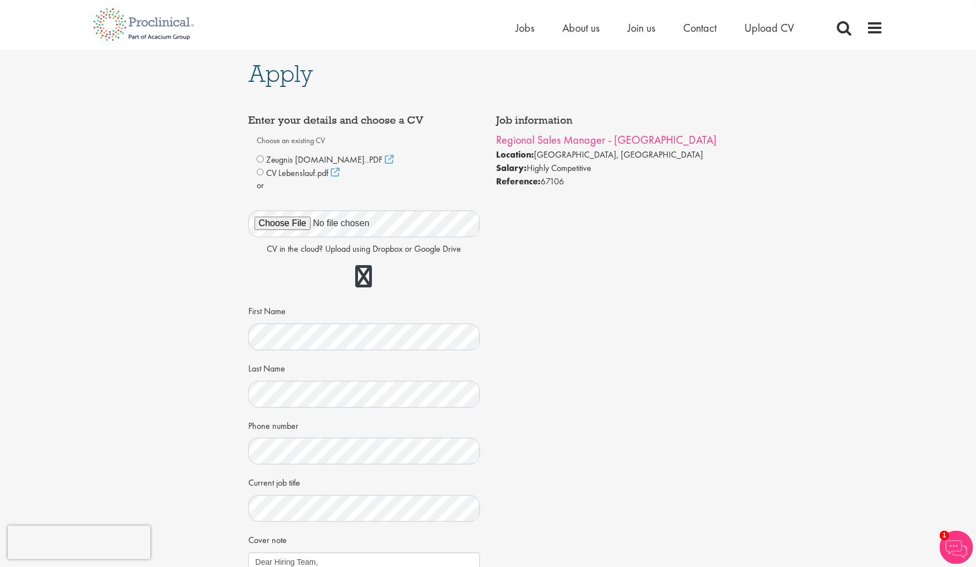
drag, startPoint x: 481, startPoint y: 133, endPoint x: 533, endPoint y: 134, distance: 52.4
click at [533, 134] on div "Job information Regional Sales Manager - Northeast Germany Location: Berlin, Ge…" at bounding box center [488, 365] width 497 height 512
click at [457, 152] on div "Choose an existing CV Zeugnis M.Sc..PDF CV Lebenslauf.pdf" at bounding box center [364, 356] width 215 height 451
drag, startPoint x: 596, startPoint y: 154, endPoint x: 499, endPoint y: 152, distance: 96.9
click at [499, 152] on li "Location: Berlin, Germany" at bounding box center [613, 154] width 232 height 13
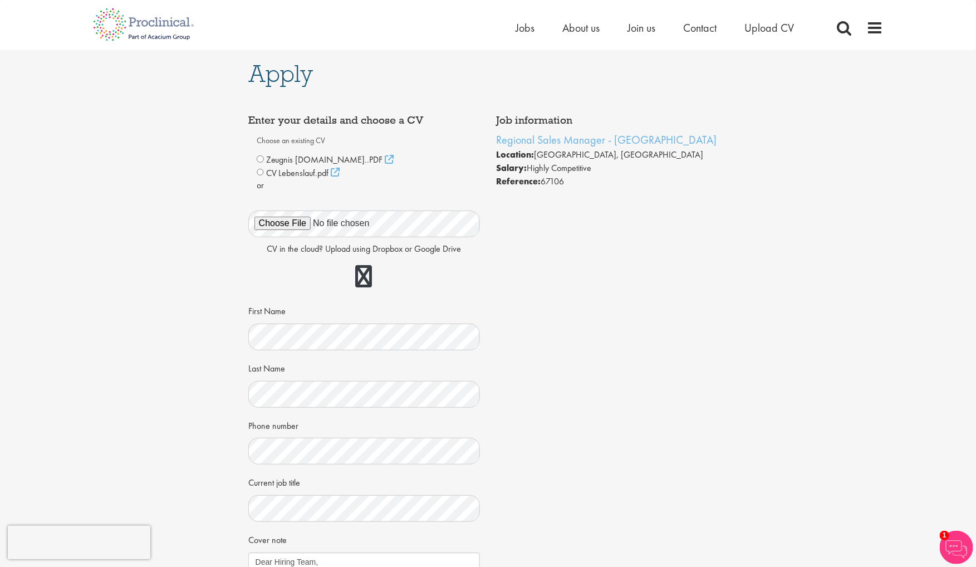
click at [443, 77] on h1 "Apply" at bounding box center [488, 73] width 480 height 24
drag, startPoint x: 490, startPoint y: 137, endPoint x: 604, endPoint y: 139, distance: 113.6
click at [604, 139] on div "Job information Regional Sales Manager - Northeast Germany Location: Berlin, Ge…" at bounding box center [612, 151] width 248 height 85
copy link "Regional Sales Manager"
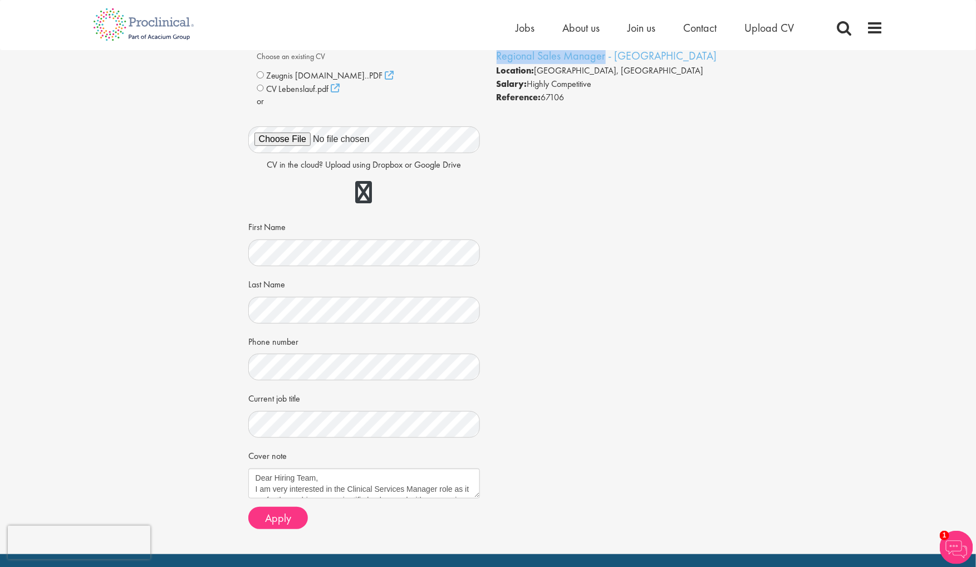
scroll to position [167, 0]
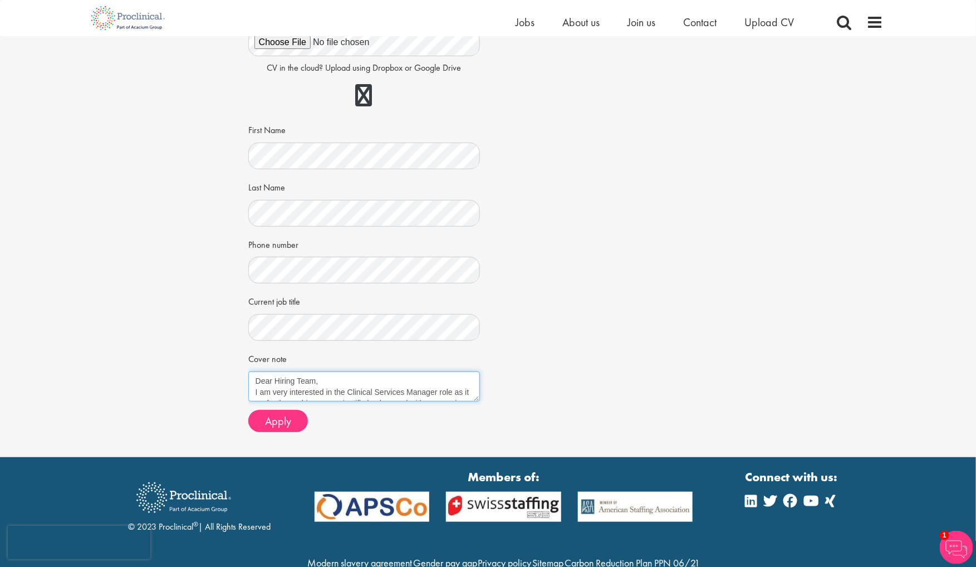
drag, startPoint x: 348, startPoint y: 386, endPoint x: 383, endPoint y: 386, distance: 34.5
click at [383, 386] on textarea "Dear Hiring Team, I am very interested in the Clinical Services Manager role as…" at bounding box center [364, 386] width 232 height 30
click at [434, 389] on textarea "Dear Hiring Team, I am very interested in the Clinical Services Manager role as…" at bounding box center [364, 386] width 232 height 30
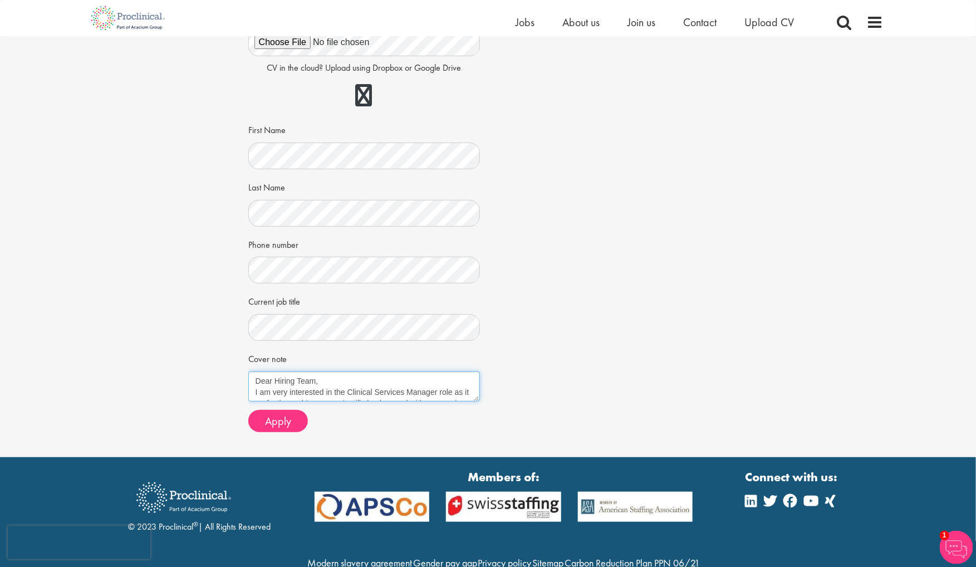
drag, startPoint x: 437, startPoint y: 389, endPoint x: 348, endPoint y: 386, distance: 88.6
click at [348, 386] on textarea "Dear Hiring Team, I am very interested in the Clinical Services Manager role as…" at bounding box center [364, 386] width 232 height 30
paste textarea "Regional Sal"
type textarea "Dear Hiring Team, I am very interested in the Regional Sales Manager role as it…"
click at [262, 424] on button "Apply" at bounding box center [278, 421] width 60 height 22
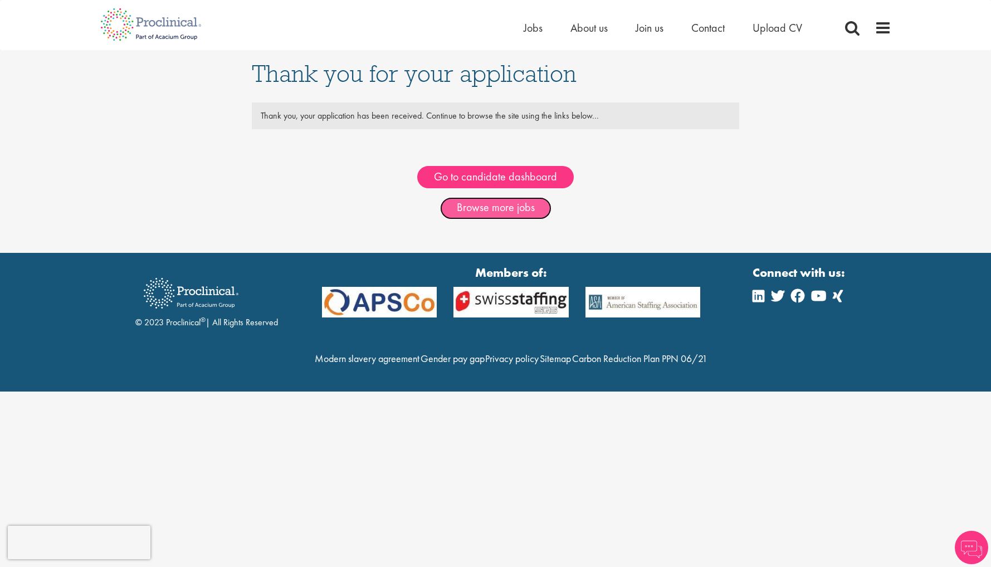
click at [472, 213] on link "Browse more jobs" at bounding box center [495, 208] width 111 height 22
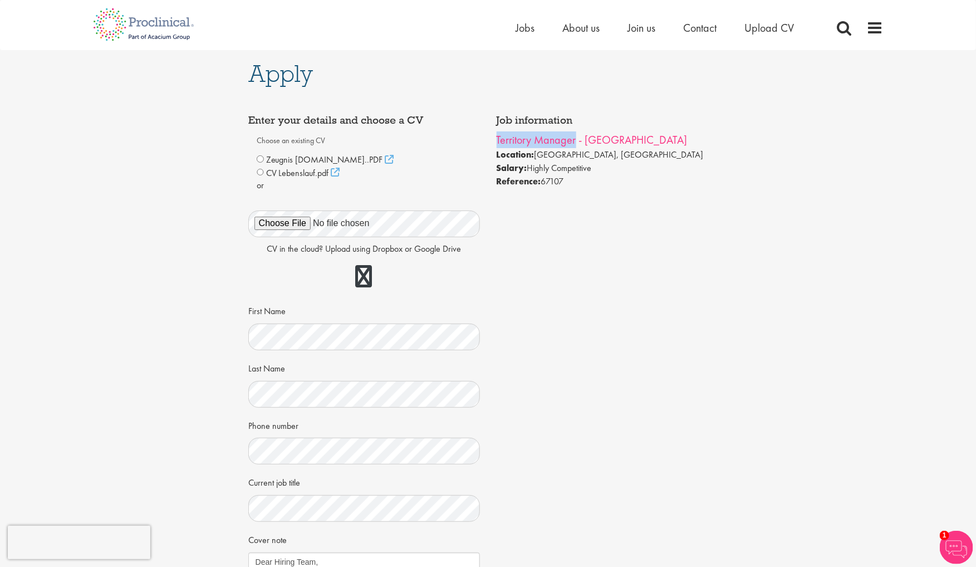
drag, startPoint x: 494, startPoint y: 138, endPoint x: 576, endPoint y: 139, distance: 81.9
click at [576, 139] on div "Job information Territory Manager - Hannover & Umgebung Location: Hannover, Ger…" at bounding box center [612, 151] width 248 height 85
copy link "Territory Manager"
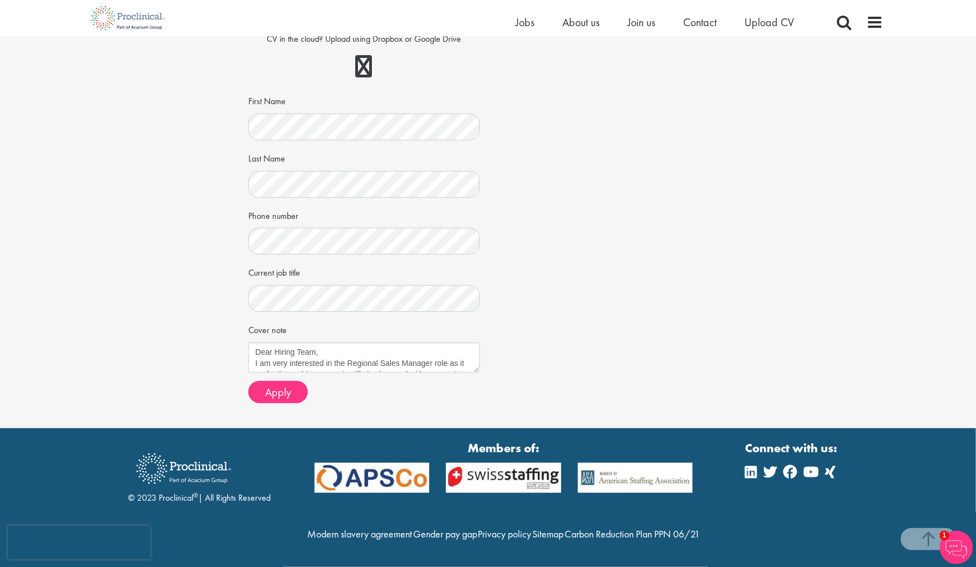
scroll to position [219, 0]
drag, startPoint x: 348, startPoint y: 333, endPoint x: 371, endPoint y: 334, distance: 23.4
click at [371, 342] on textarea "Dear Hiring Team, I am very interested in the Regional Sales Manager role as it…" at bounding box center [364, 357] width 232 height 30
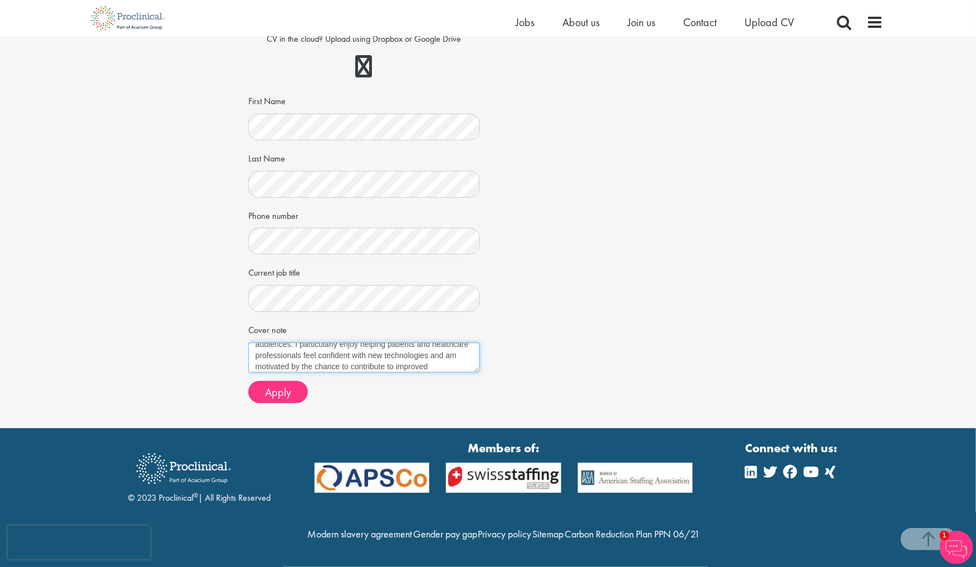
drag, startPoint x: 433, startPoint y: 333, endPoint x: 415, endPoint y: 338, distance: 19.0
click at [415, 342] on textarea "Dear Hiring Team, I am very interested in the Regional Sales Manager role as it…" at bounding box center [364, 357] width 232 height 30
click at [426, 342] on textarea "Dear Hiring Team, I am very interested in the Regional Sales Manager role as it…" at bounding box center [364, 357] width 232 height 30
drag, startPoint x: 433, startPoint y: 337, endPoint x: 350, endPoint y: 334, distance: 83.6
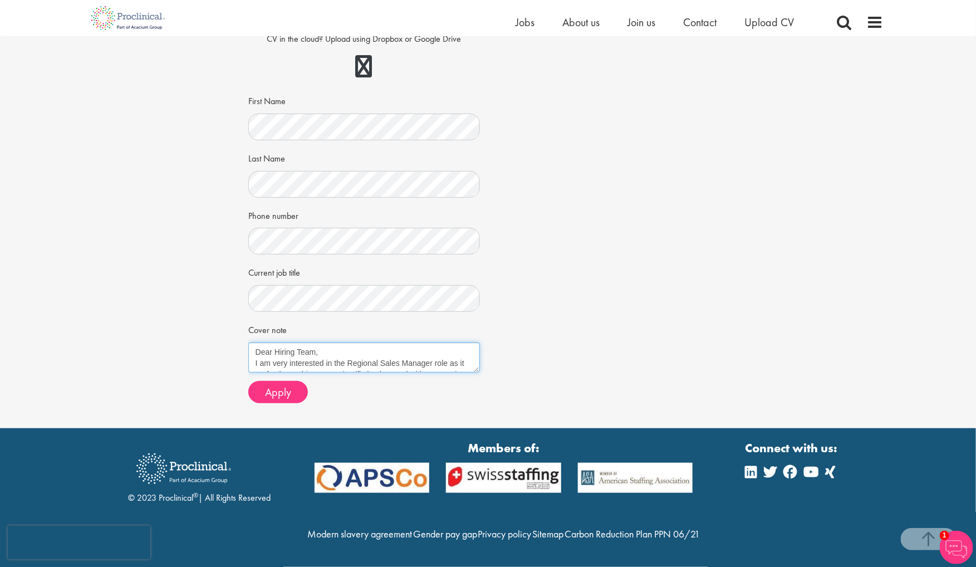
click at [350, 342] on textarea "Dear Hiring Team, I am very interested in the Regional Sales Manager role as it…" at bounding box center [364, 357] width 232 height 30
paste textarea "Territory"
type textarea "Dear Hiring Team, I am very interested in the Territory Manager role as it perf…"
click at [273, 385] on span "Apply" at bounding box center [278, 392] width 26 height 14
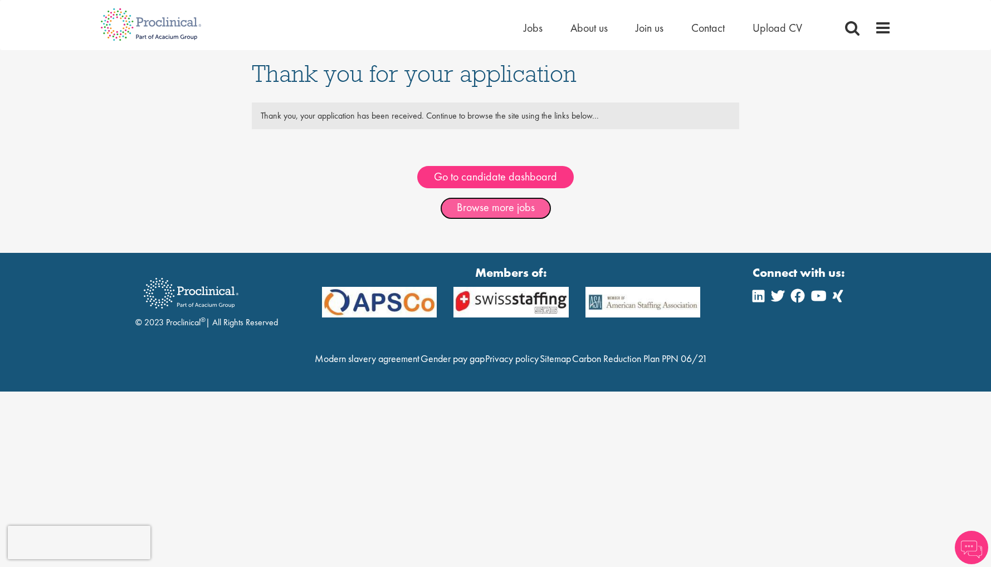
click at [454, 202] on link "Browse more jobs" at bounding box center [495, 208] width 111 height 22
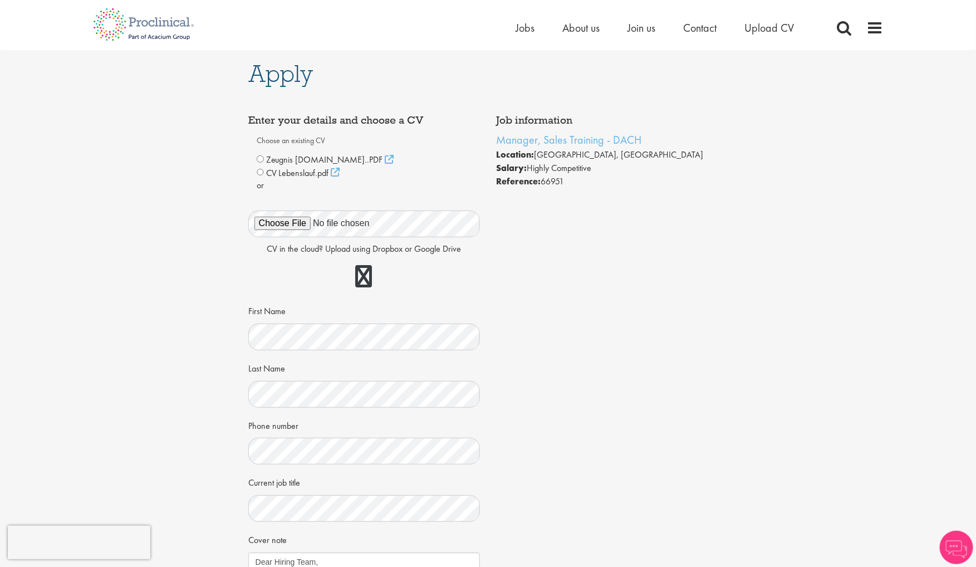
click at [259, 177] on div "CV Lebenslauf.pdf" at bounding box center [364, 172] width 215 height 13
drag, startPoint x: 493, startPoint y: 134, endPoint x: 601, endPoint y: 140, distance: 108.8
click at [601, 140] on div "Job information Manager, Sales Training - DACH Location: [GEOGRAPHIC_DATA], [GE…" at bounding box center [612, 151] width 248 height 85
copy link "Manager, Sales Training"
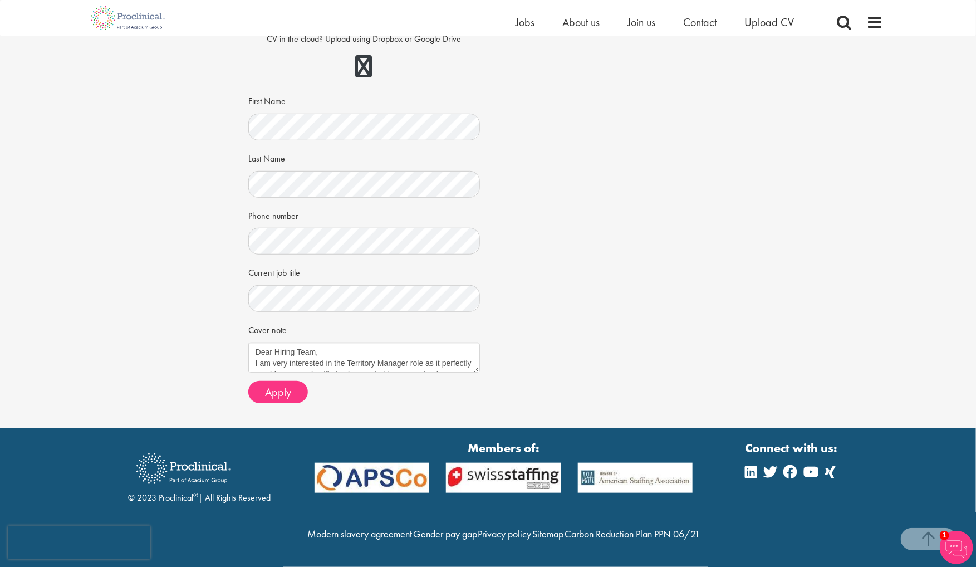
scroll to position [219, 0]
drag, startPoint x: 349, startPoint y: 333, endPoint x: 361, endPoint y: 333, distance: 11.7
click at [361, 342] on textarea "Dear Hiring Team, I am very interested in the Territory Manager role as it perf…" at bounding box center [364, 357] width 232 height 30
drag, startPoint x: 408, startPoint y: 336, endPoint x: 349, endPoint y: 334, distance: 58.5
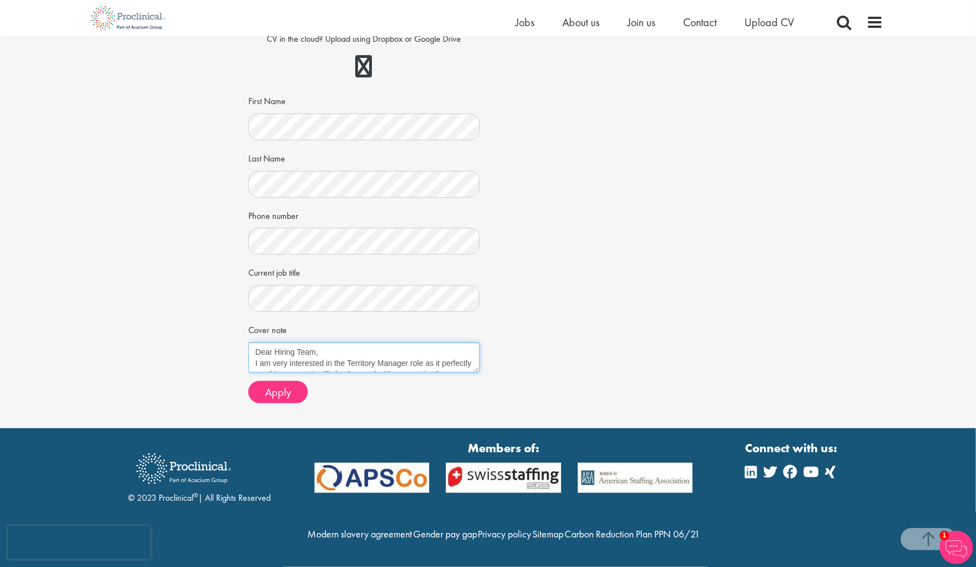
click at [349, 342] on textarea "Dear Hiring Team, I am very interested in the Territory Manager role as it perf…" at bounding box center [364, 357] width 232 height 30
paste textarea "Manager, Sales Training"
type textarea "Dear Hiring Team, I am very interested in the Manager, Sales Training role as i…"
click at [272, 385] on span "Apply" at bounding box center [278, 392] width 26 height 14
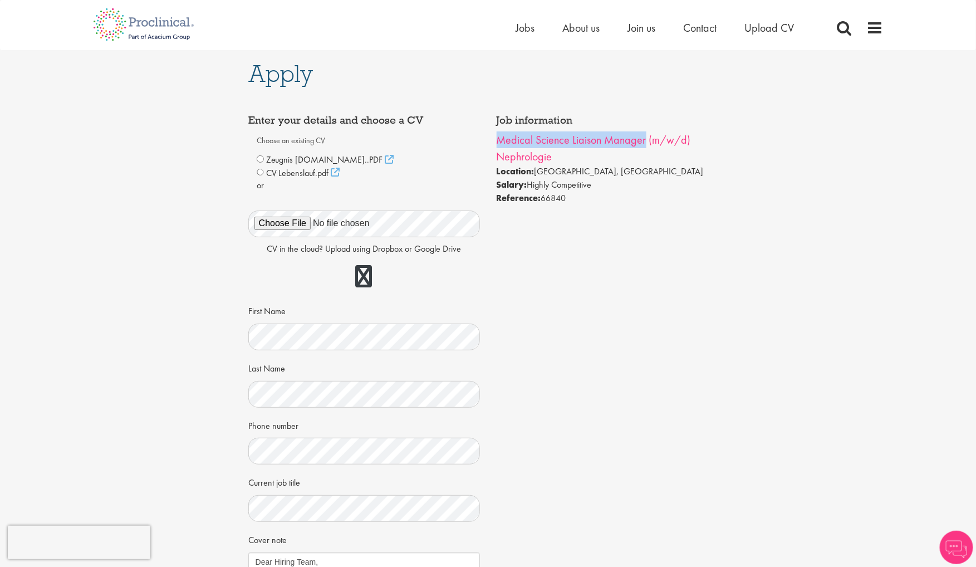
drag, startPoint x: 489, startPoint y: 142, endPoint x: 644, endPoint y: 144, distance: 154.2
click at [644, 144] on div "Job information Medical Science Liaison Manager (m/w/d) Nephrologie Location: […" at bounding box center [612, 159] width 248 height 101
copy link "Medical Science Liaison Manager"
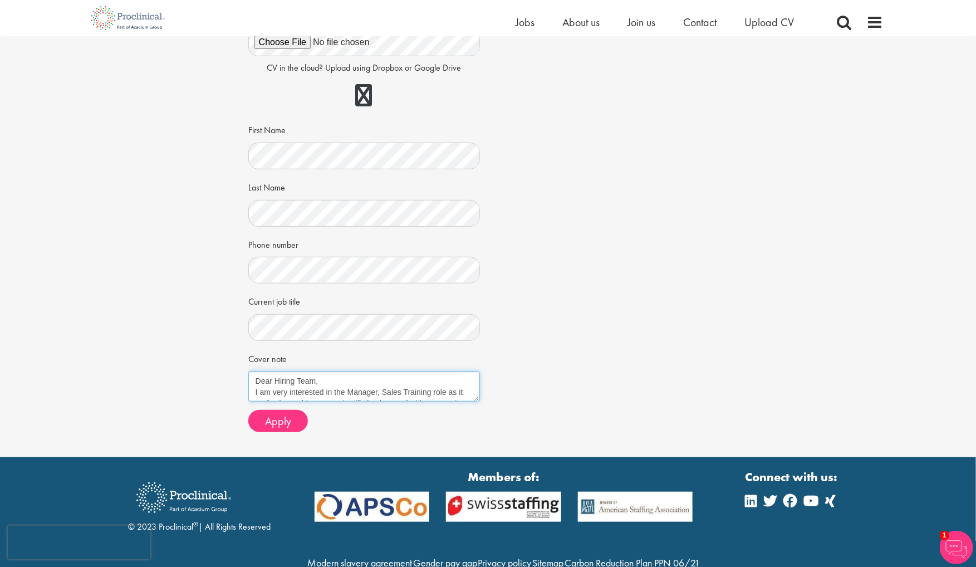
drag, startPoint x: 348, startPoint y: 388, endPoint x: 427, endPoint y: 386, distance: 78.5
click at [427, 386] on textarea "Dear Hiring Team, I am very interested in the Manager, Sales Training role as i…" at bounding box center [364, 386] width 232 height 30
paste textarea "Medical Science Liaison Manager"
type textarea "Dear Hiring Team, I am very interested in the Medical Science Liaison Manager r…"
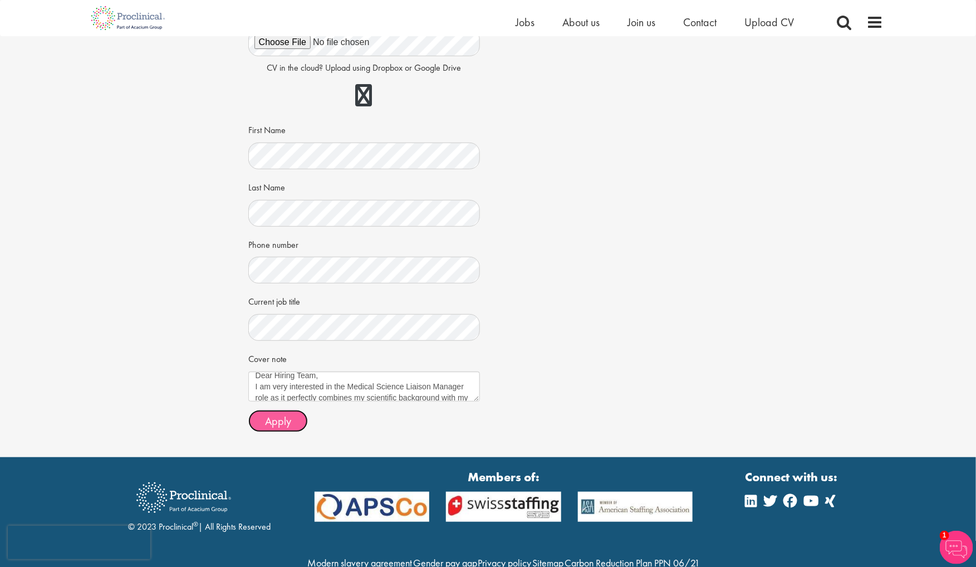
click at [274, 426] on span "Apply" at bounding box center [278, 421] width 26 height 14
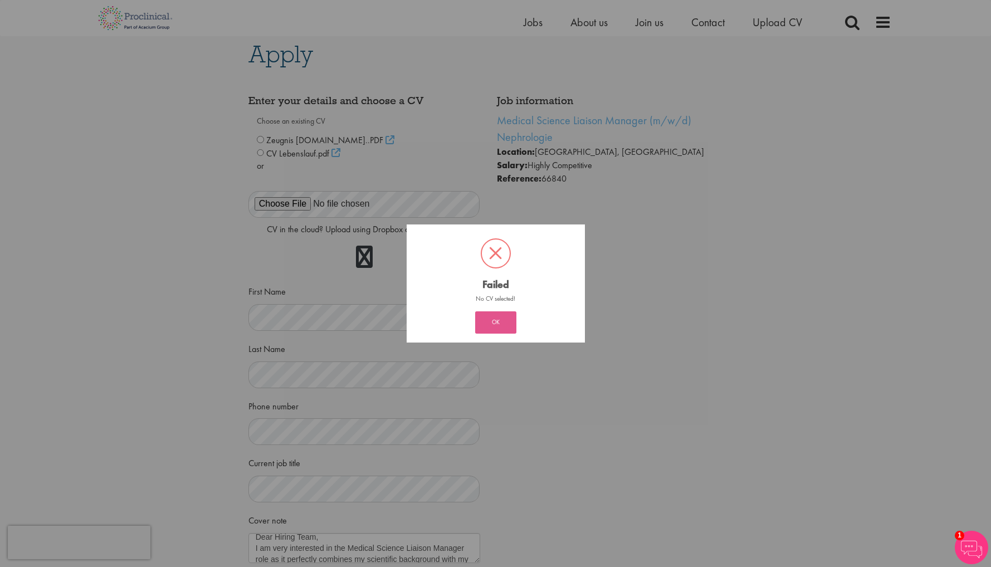
click at [495, 321] on button "OK" at bounding box center [495, 322] width 41 height 22
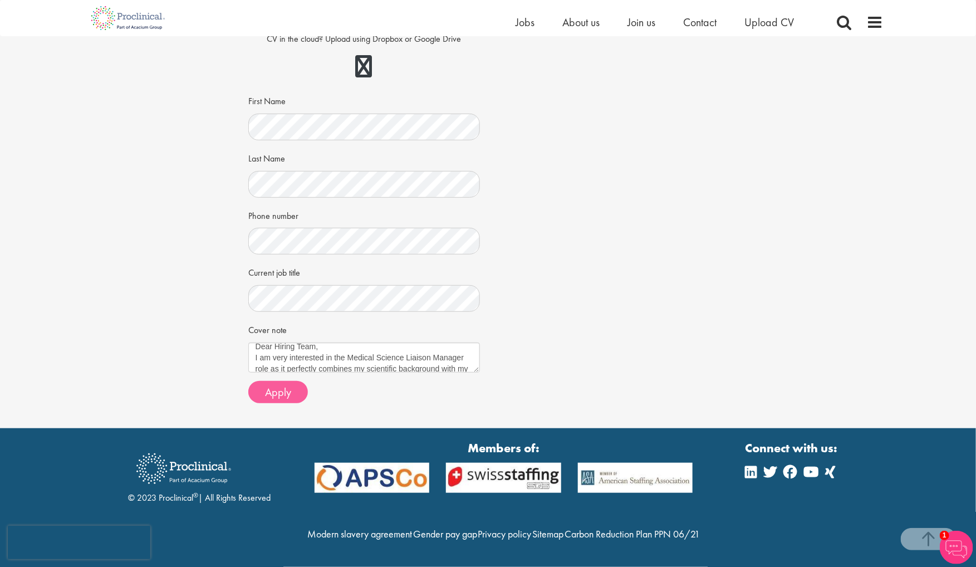
scroll to position [219, 0]
click at [274, 385] on span "Apply" at bounding box center [278, 392] width 26 height 14
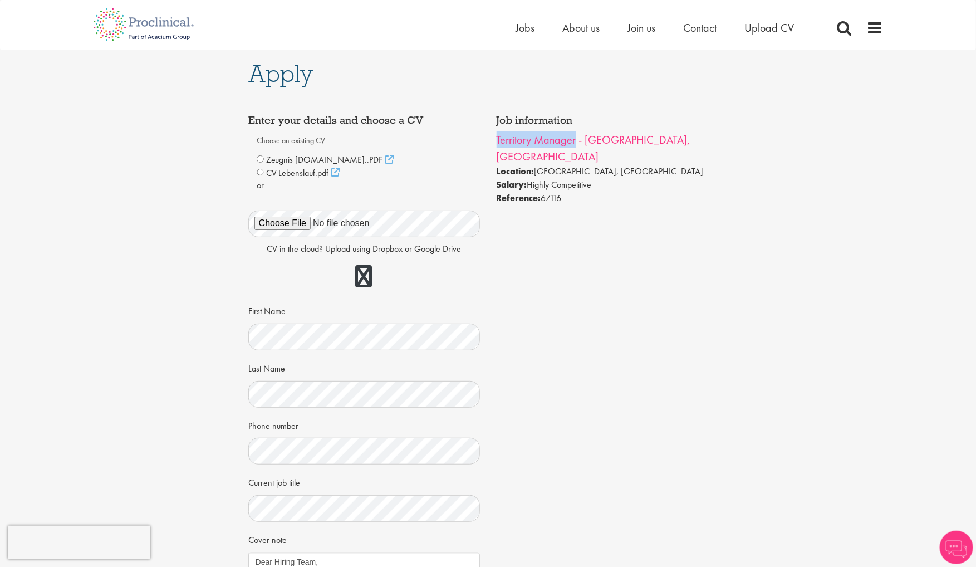
drag, startPoint x: 490, startPoint y: 142, endPoint x: 575, endPoint y: 139, distance: 85.2
click at [575, 139] on div "Job information Territory Manager - Frankfurt, Koblenz Location: Frankfurt, Ger…" at bounding box center [612, 159] width 248 height 101
copy link "Territory Manager"
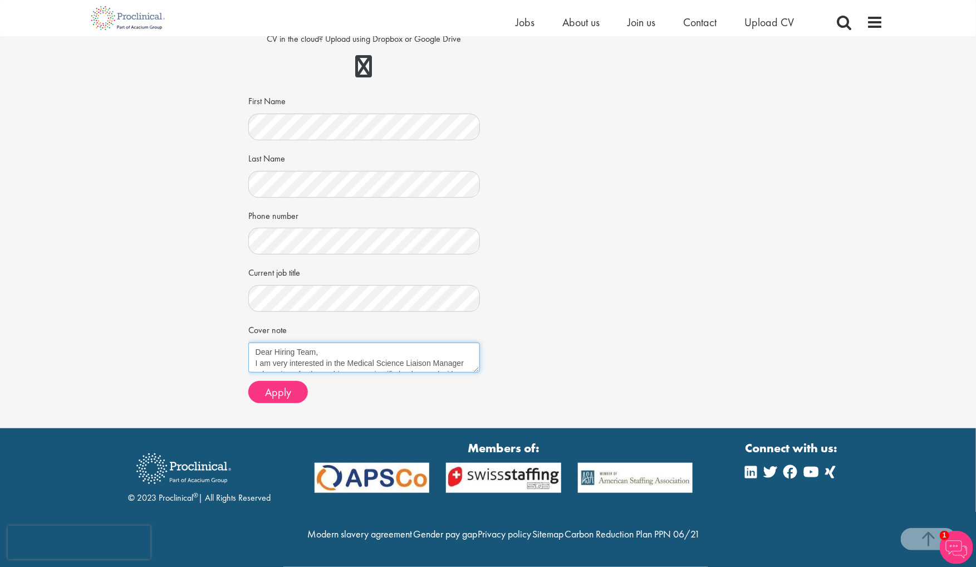
drag, startPoint x: 348, startPoint y: 335, endPoint x: 418, endPoint y: 334, distance: 70.2
click at [418, 342] on textarea "Dear Hiring Team, I am very interested in the Medical Science Liaison Manager r…" at bounding box center [364, 357] width 232 height 30
paste textarea "Territory Manager"
type textarea "Dear Hiring Team, I am very interested in the Territory Manager role as it perf…"
click at [264, 381] on button "Apply" at bounding box center [278, 392] width 60 height 22
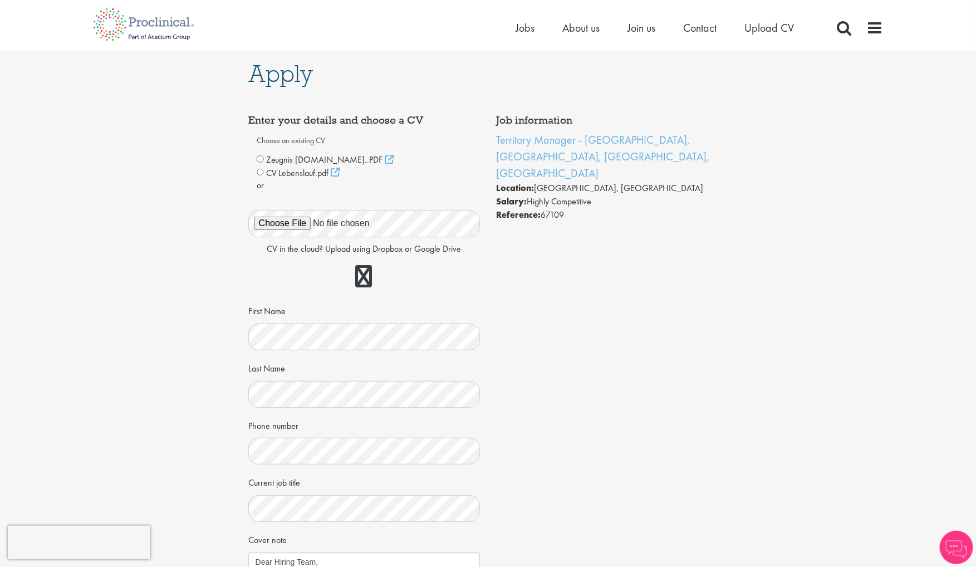
click at [281, 172] on span "CV Lebenslauf.pdf" at bounding box center [297, 172] width 63 height 12
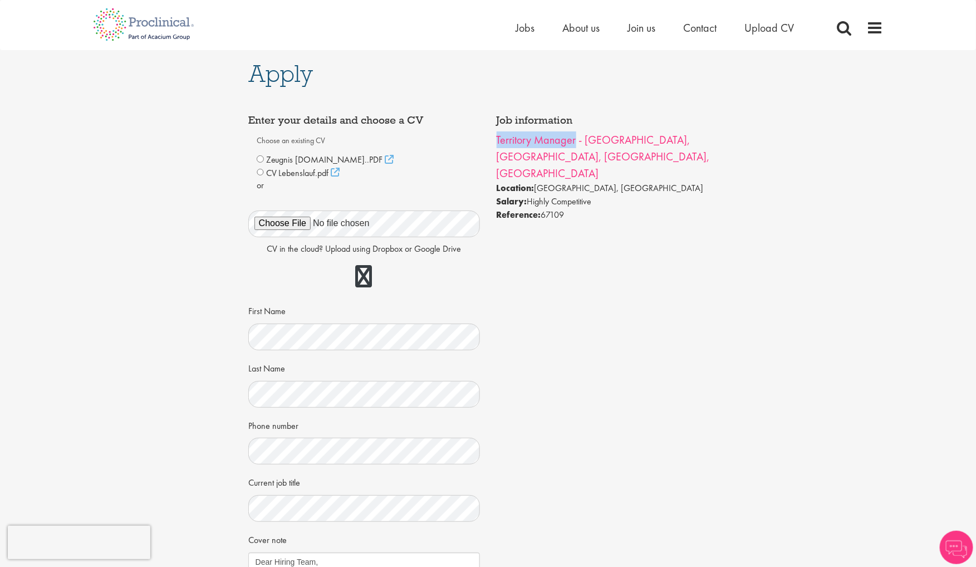
drag, startPoint x: 490, startPoint y: 130, endPoint x: 576, endPoint y: 143, distance: 87.2
click at [576, 143] on div "Job information Territory Manager - [GEOGRAPHIC_DATA], [GEOGRAPHIC_DATA], [GEOG…" at bounding box center [612, 168] width 248 height 118
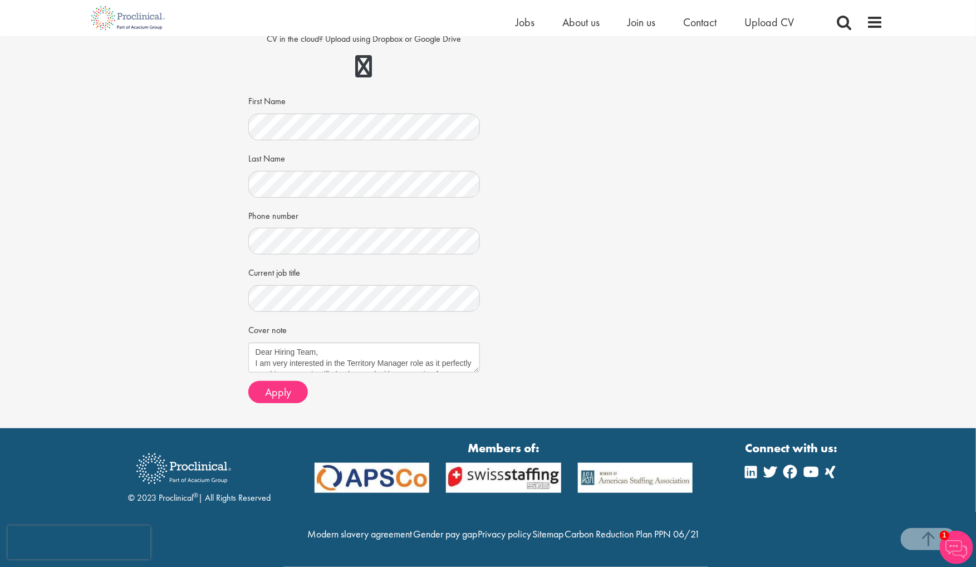
scroll to position [219, 0]
click at [276, 385] on span "Apply" at bounding box center [278, 392] width 26 height 14
click at [275, 385] on span "Apply" at bounding box center [278, 392] width 26 height 14
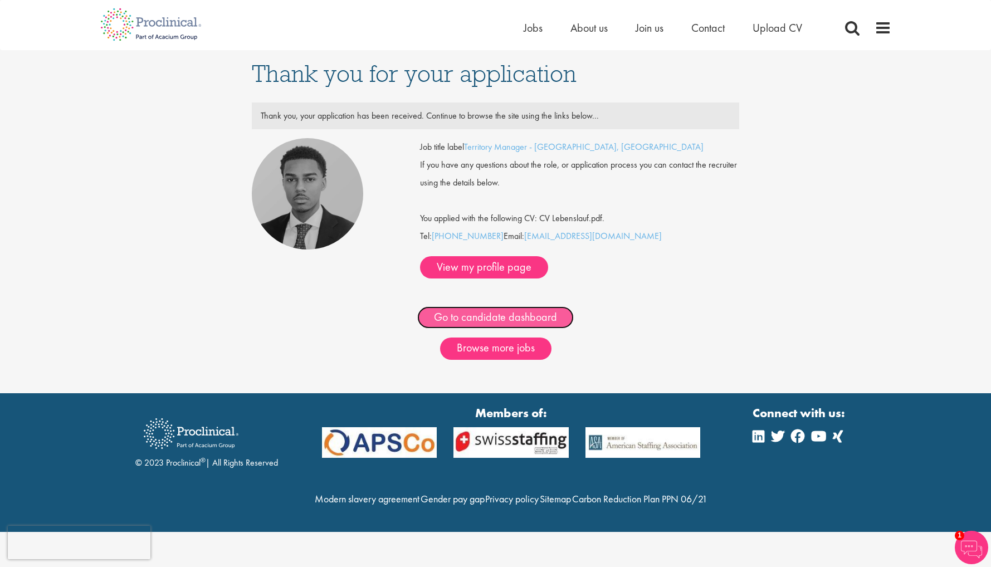
click at [511, 327] on link "Go to candidate dashboard" at bounding box center [495, 317] width 156 height 22
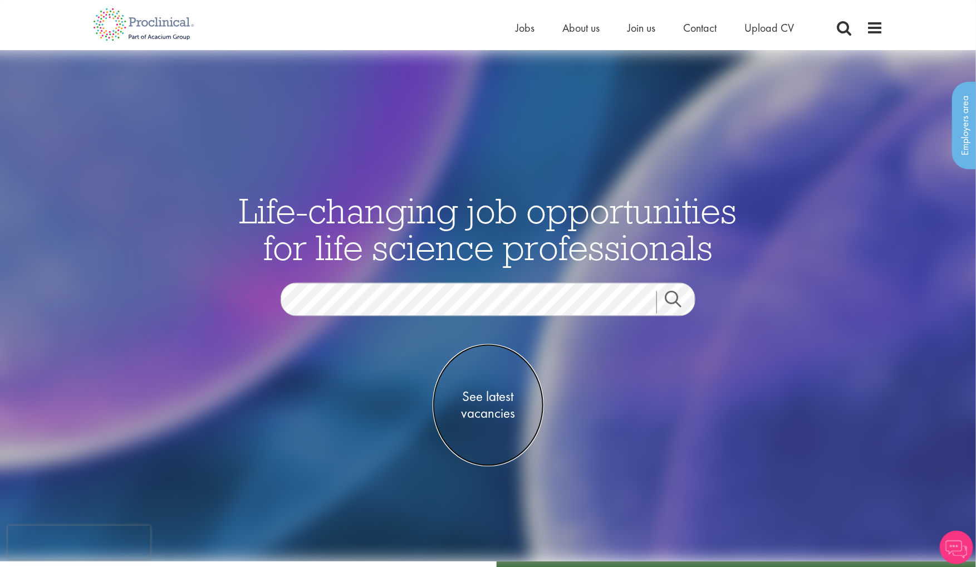
click at [488, 395] on span "See latest vacancies" at bounding box center [488, 404] width 111 height 33
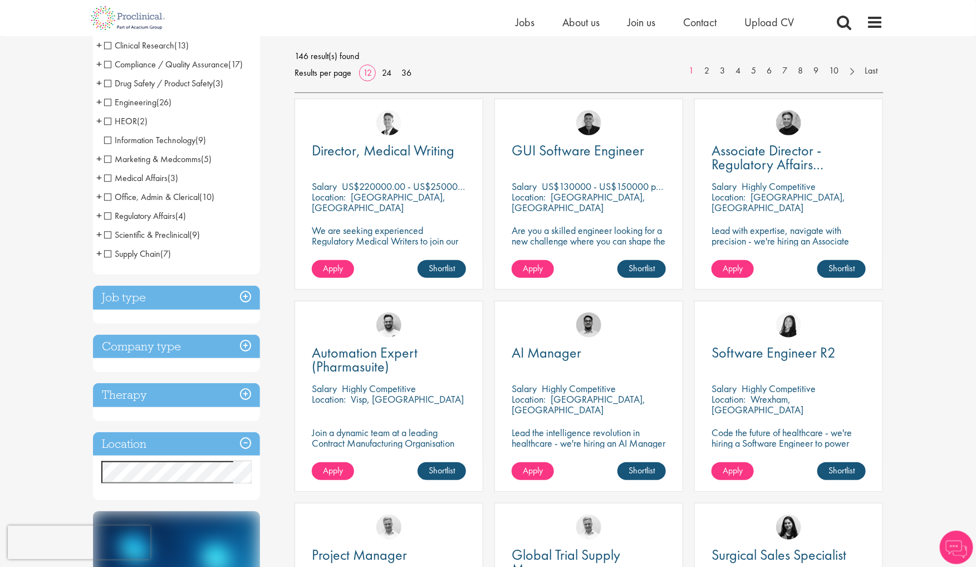
scroll to position [167, 0]
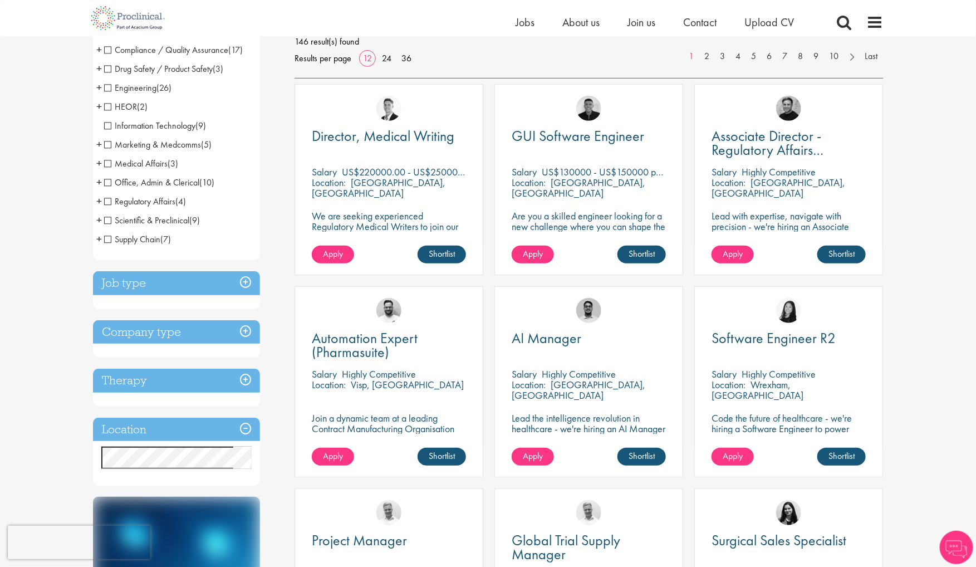
click at [168, 418] on h3 "Location" at bounding box center [176, 430] width 167 height 24
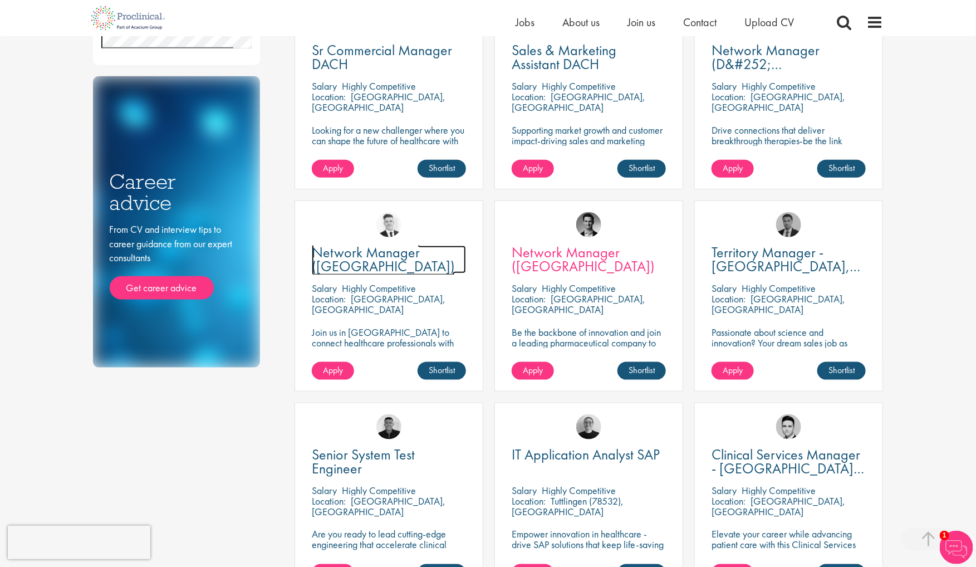
scroll to position [501, 0]
